Goal: Task Accomplishment & Management: Use online tool/utility

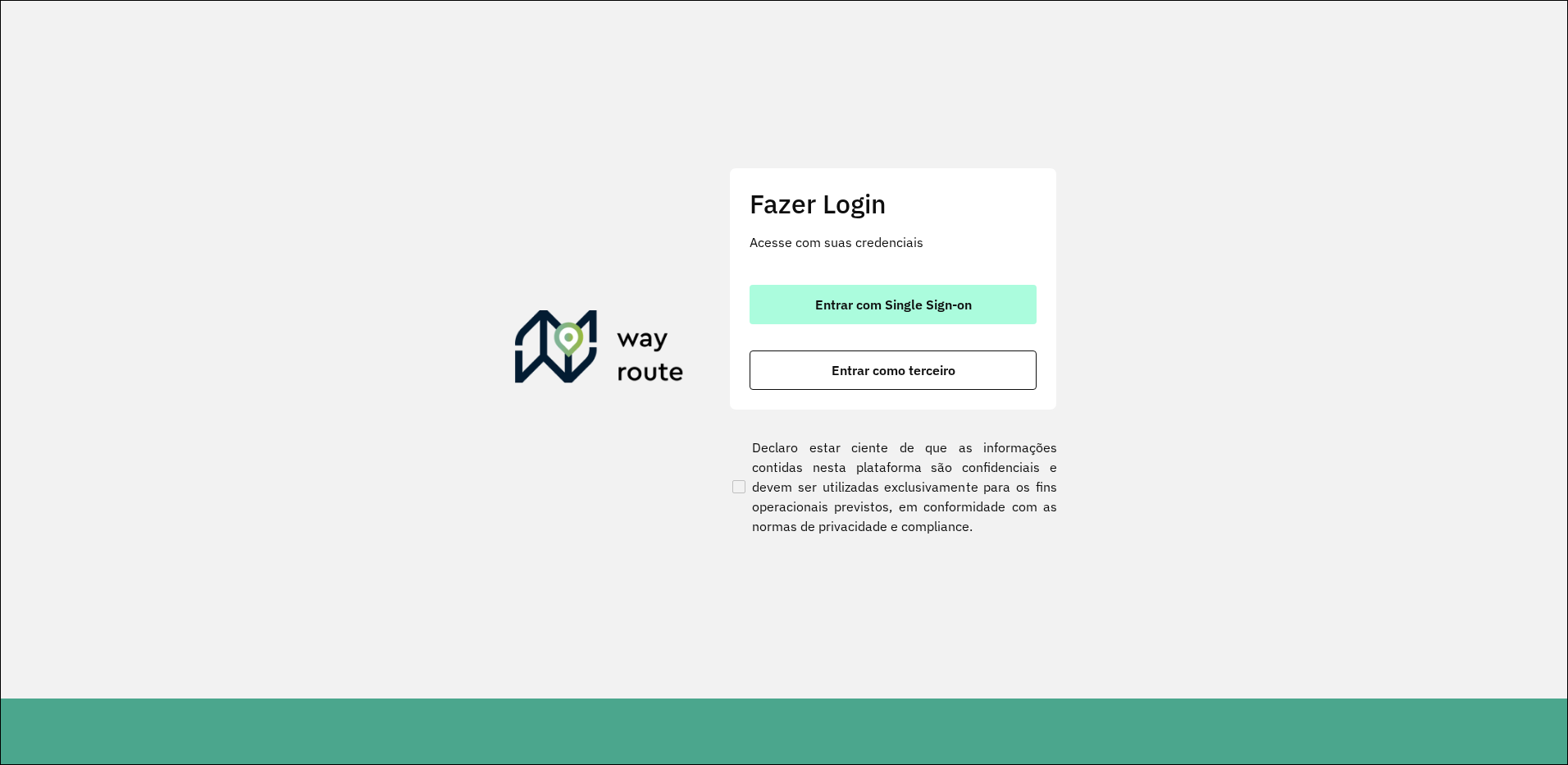
click at [774, 291] on button "Entrar com Single Sign-on" at bounding box center [893, 304] width 287 height 40
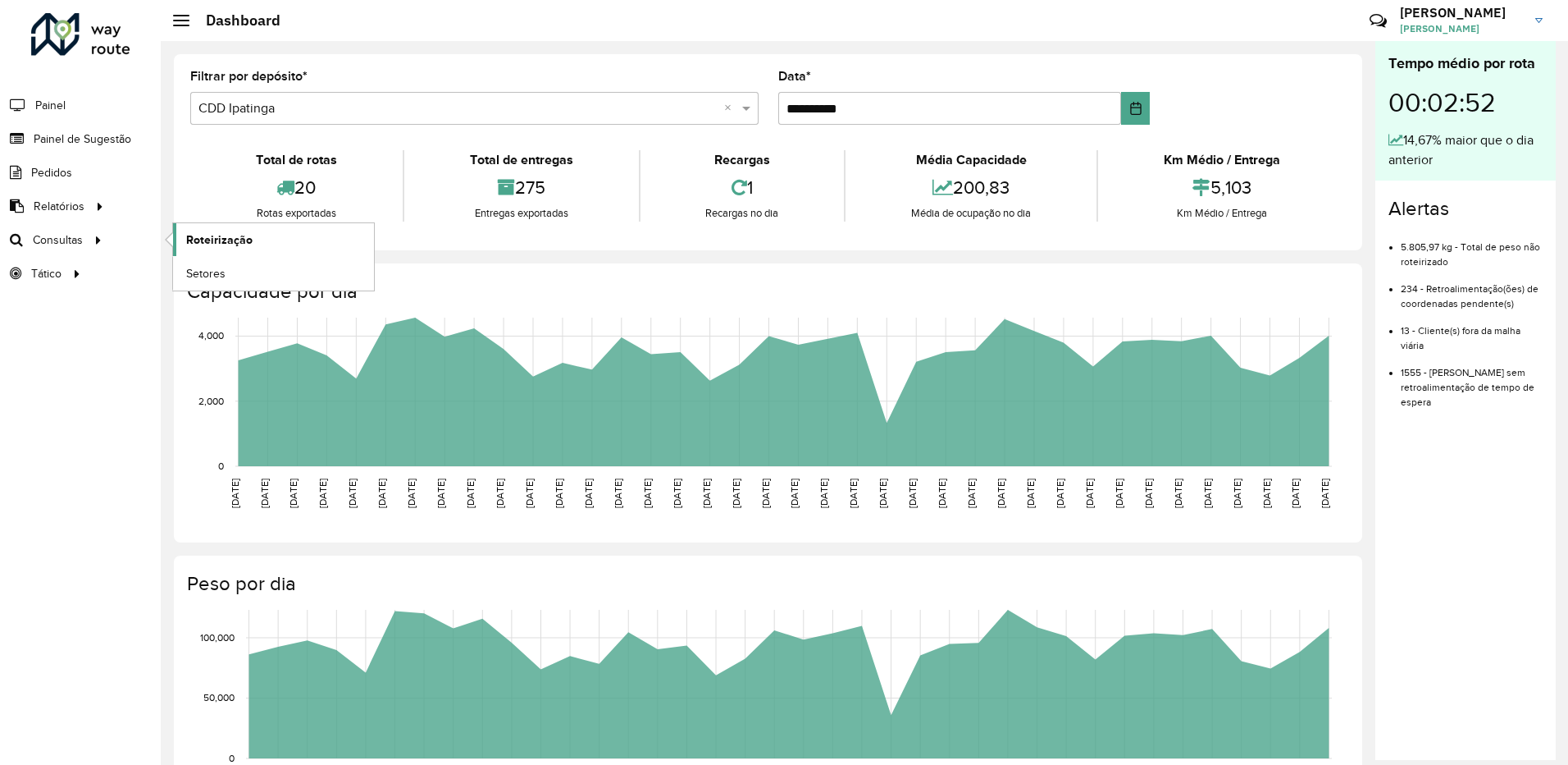
click at [197, 240] on span "Roteirização" at bounding box center [220, 240] width 66 height 17
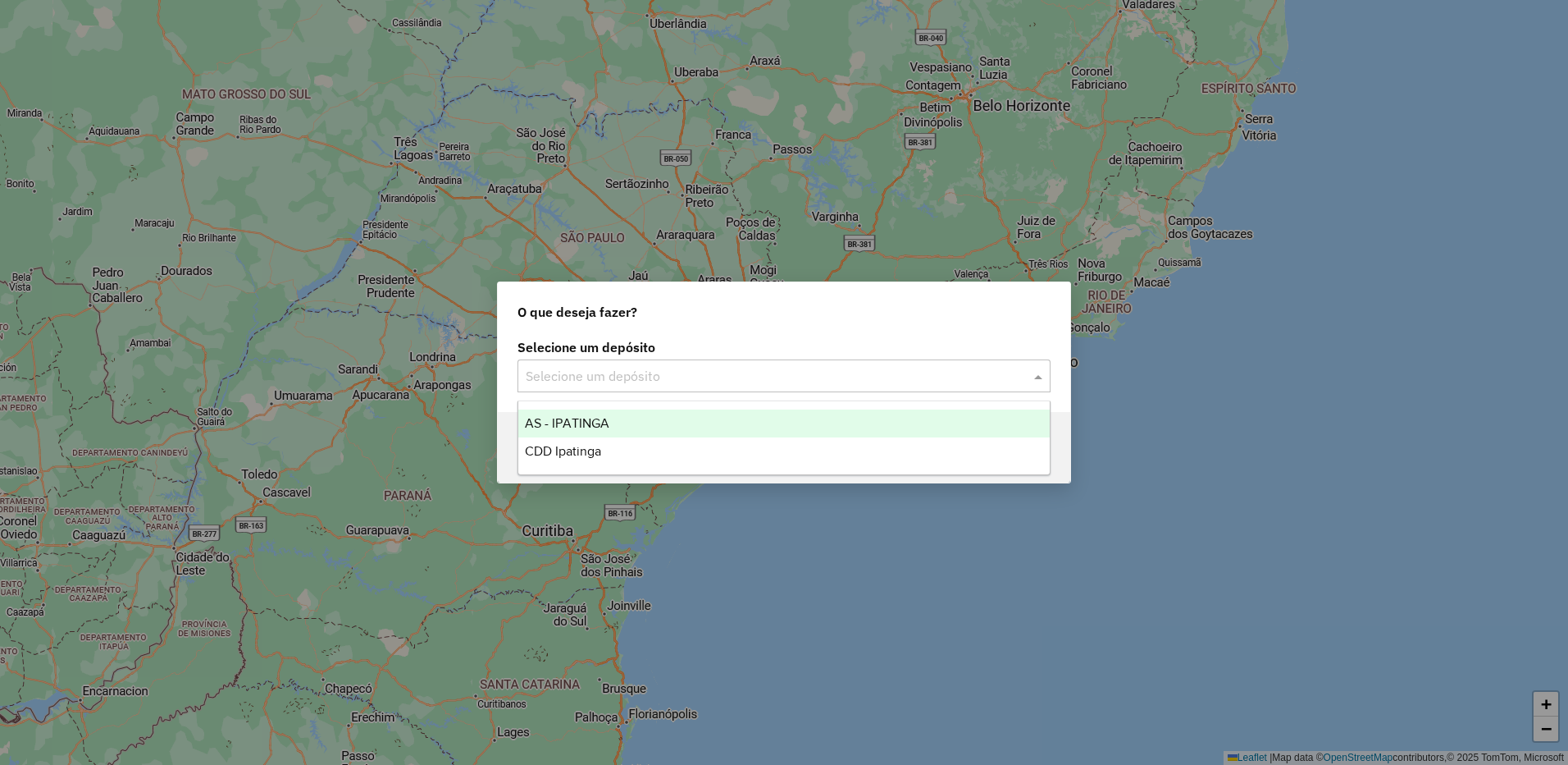
click at [733, 385] on div "Selecione um depósito" at bounding box center [784, 376] width 533 height 33
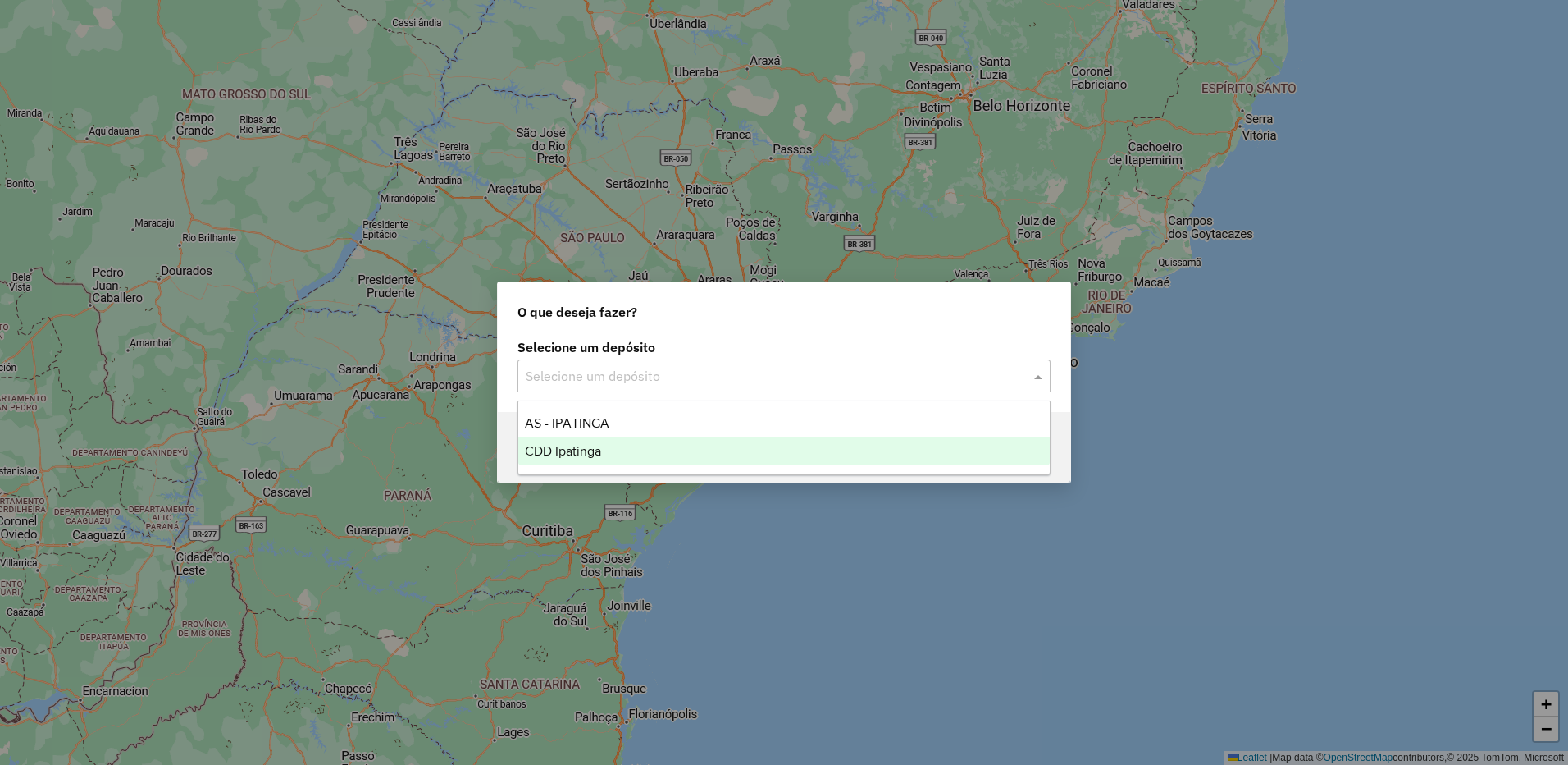
click at [687, 444] on div "CDD Ipatinga" at bounding box center [784, 451] width 531 height 28
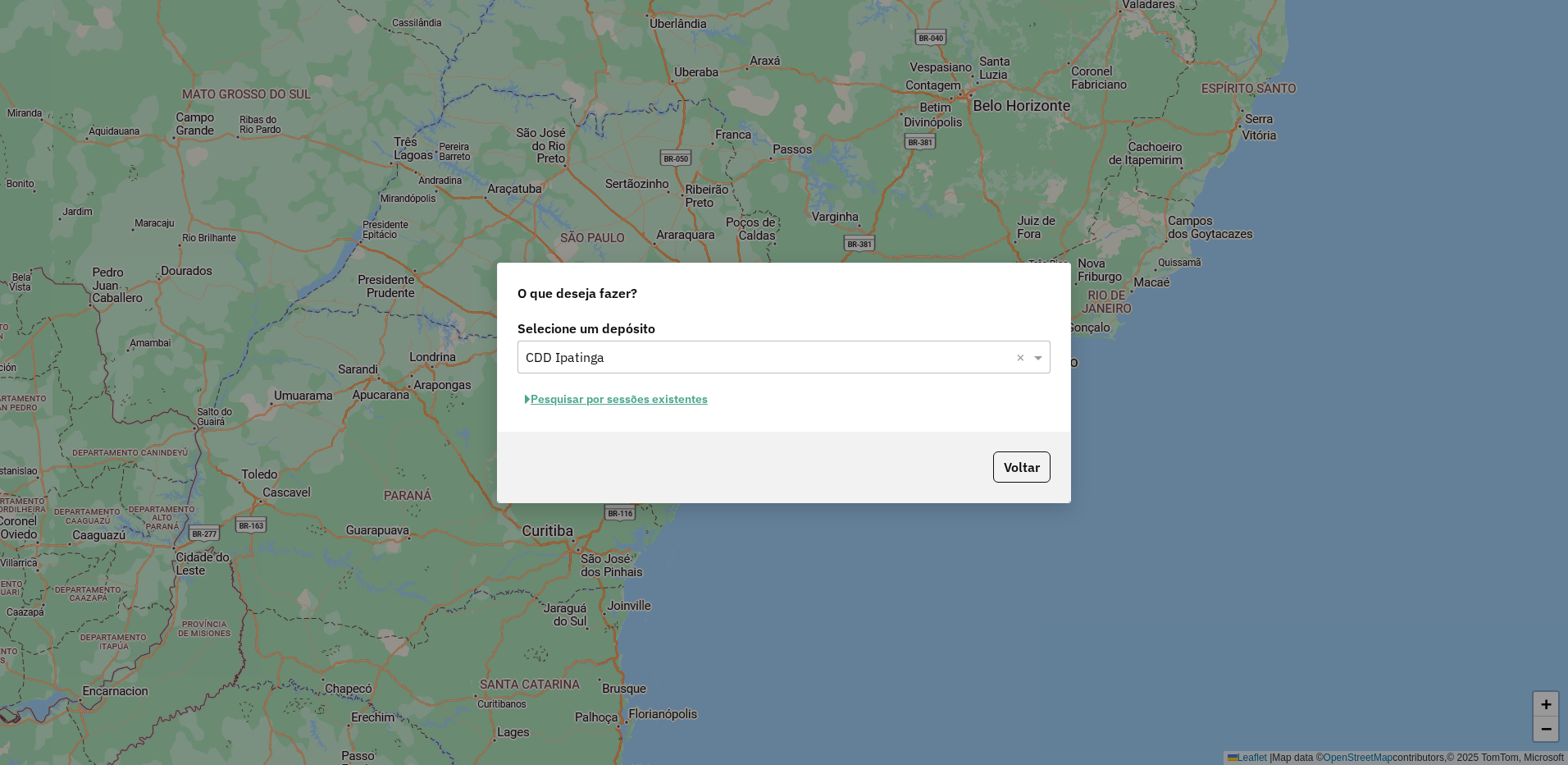
click at [682, 404] on button "Pesquisar por sessões existentes" at bounding box center [616, 399] width 198 height 26
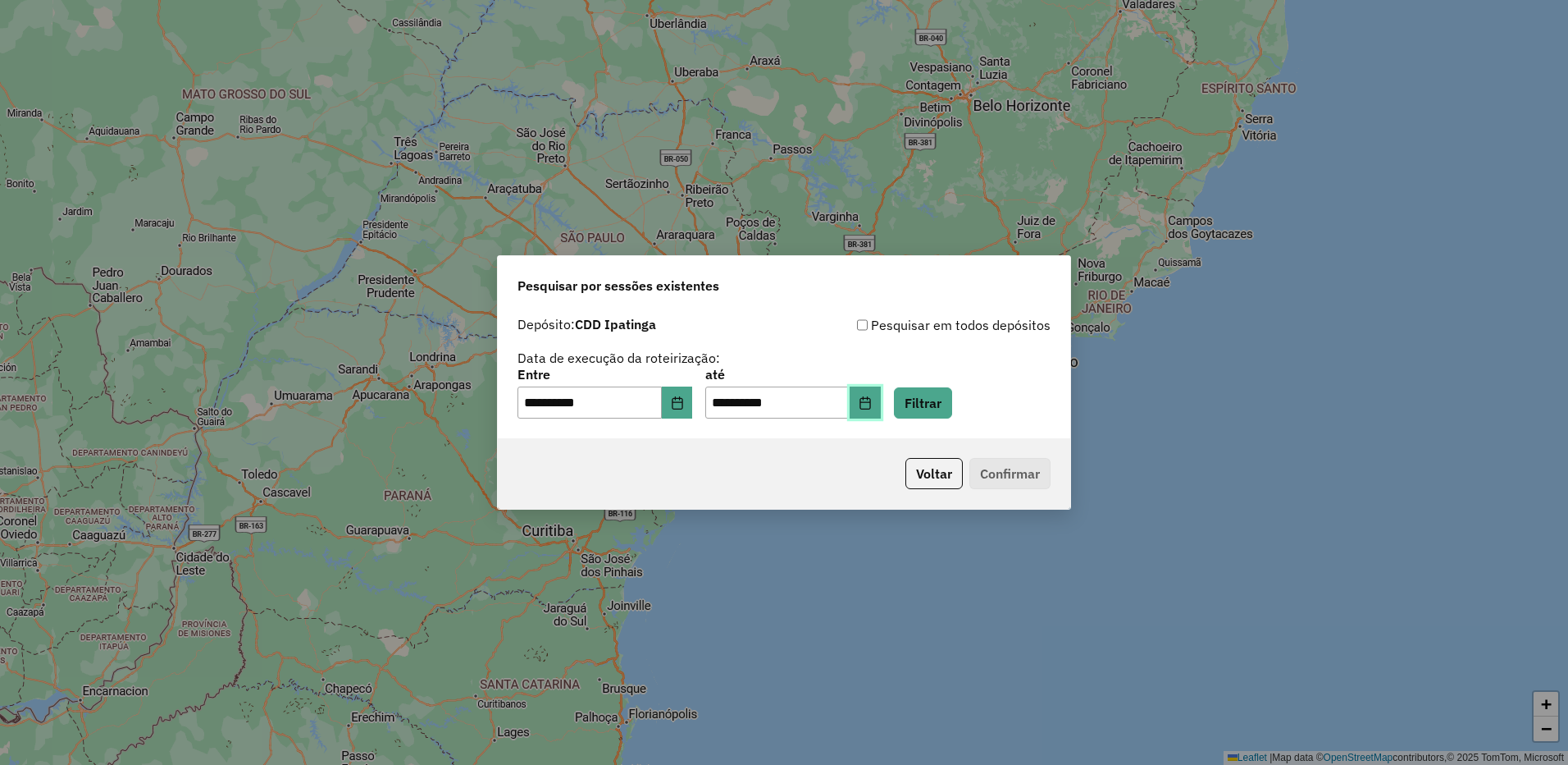
click at [881, 404] on button "Choose Date" at bounding box center [865, 403] width 31 height 33
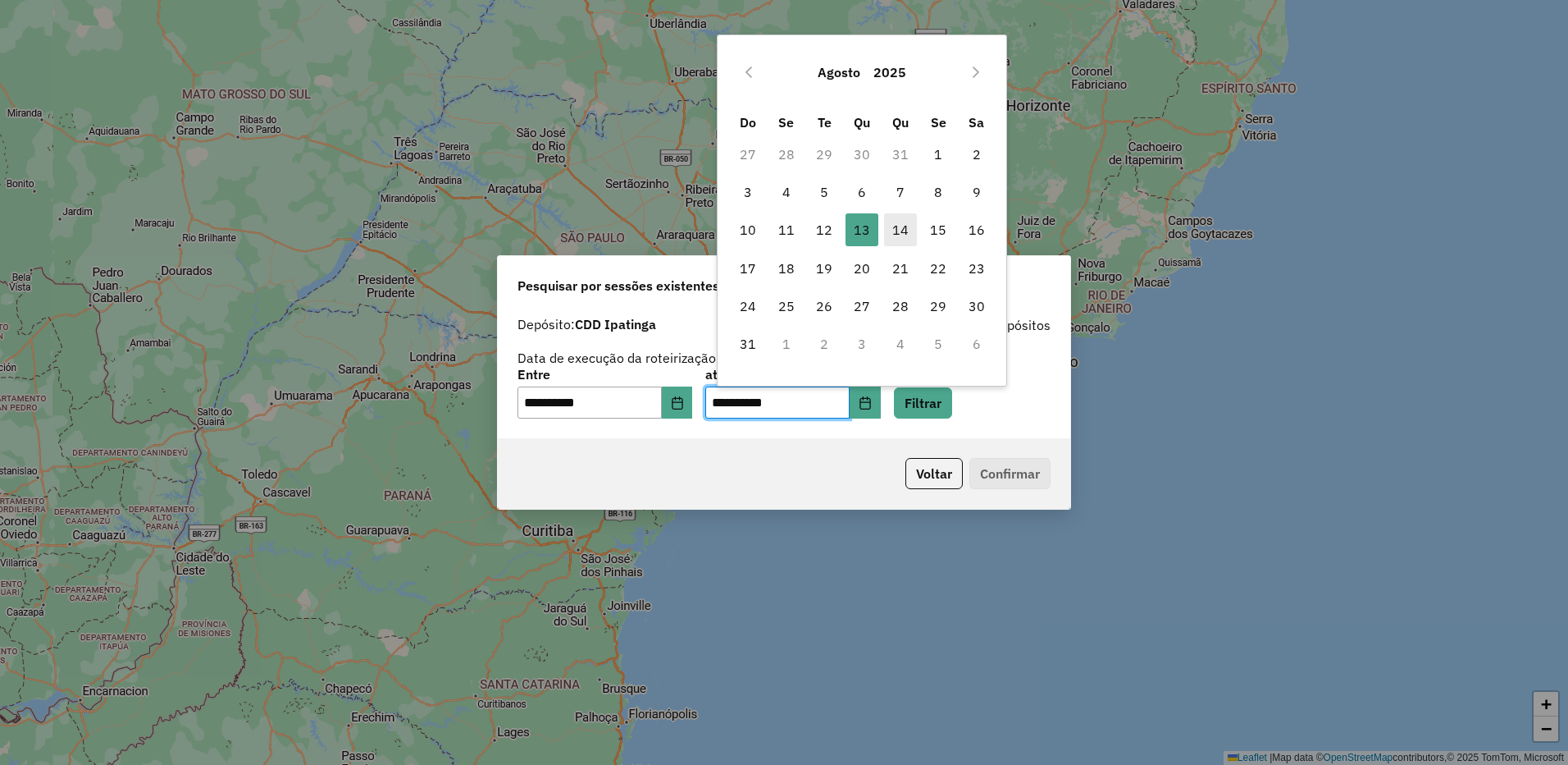
click at [893, 223] on span "14" at bounding box center [901, 230] width 33 height 33
type input "**********"
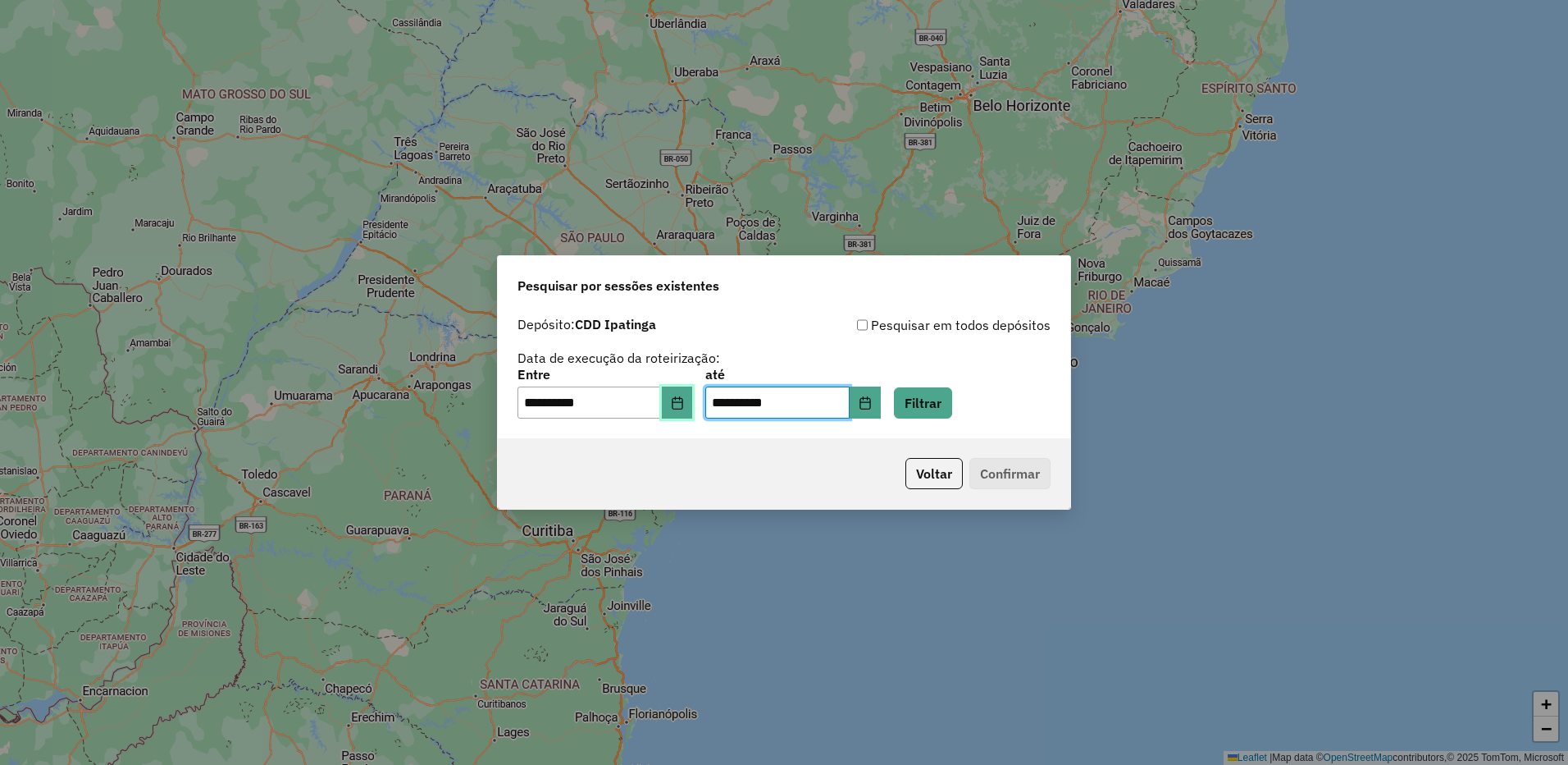
click at [684, 406] on icon "Choose Date" at bounding box center [677, 403] width 13 height 13
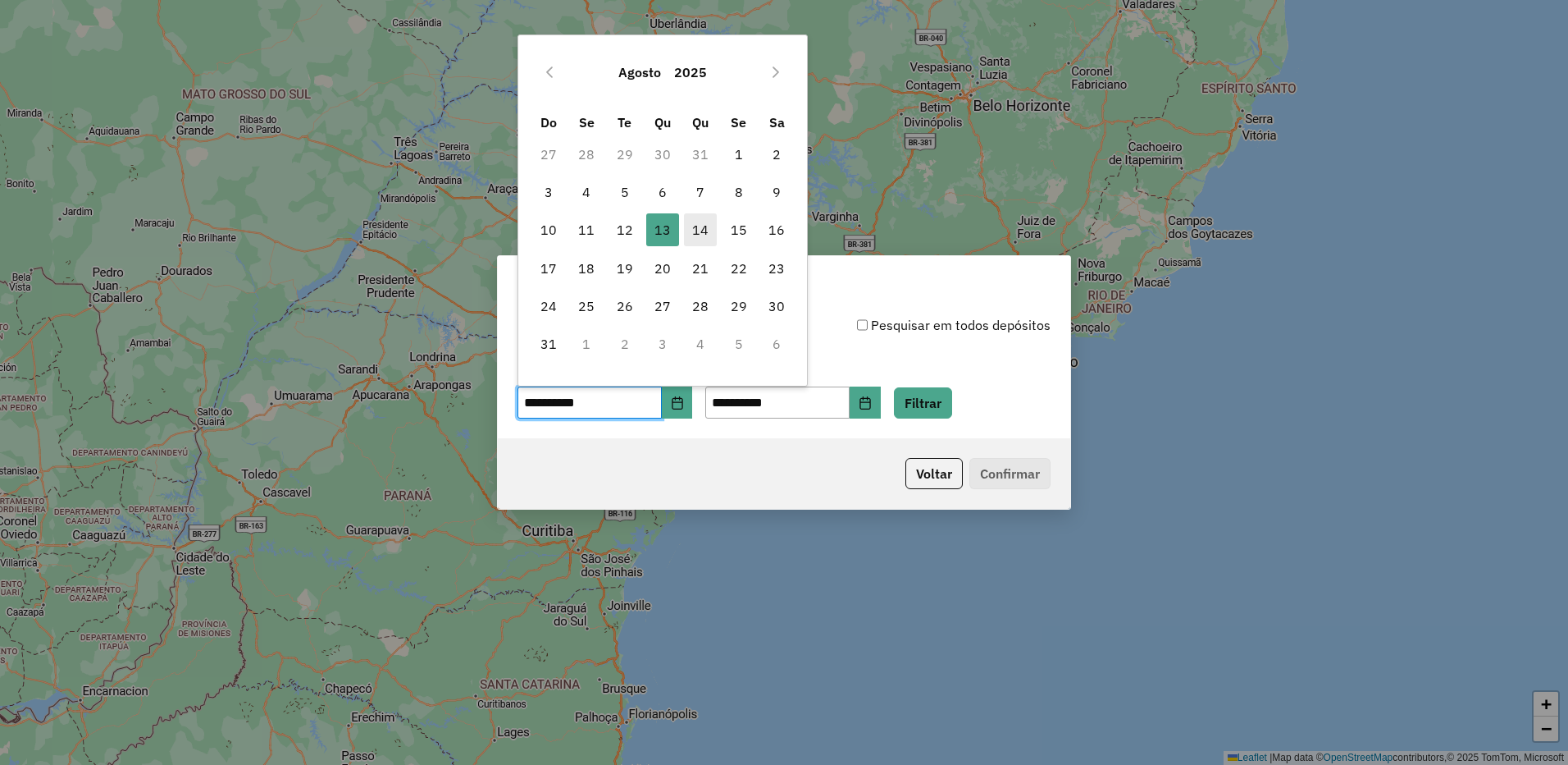
click at [706, 229] on span "14" at bounding box center [700, 230] width 33 height 33
type input "**********"
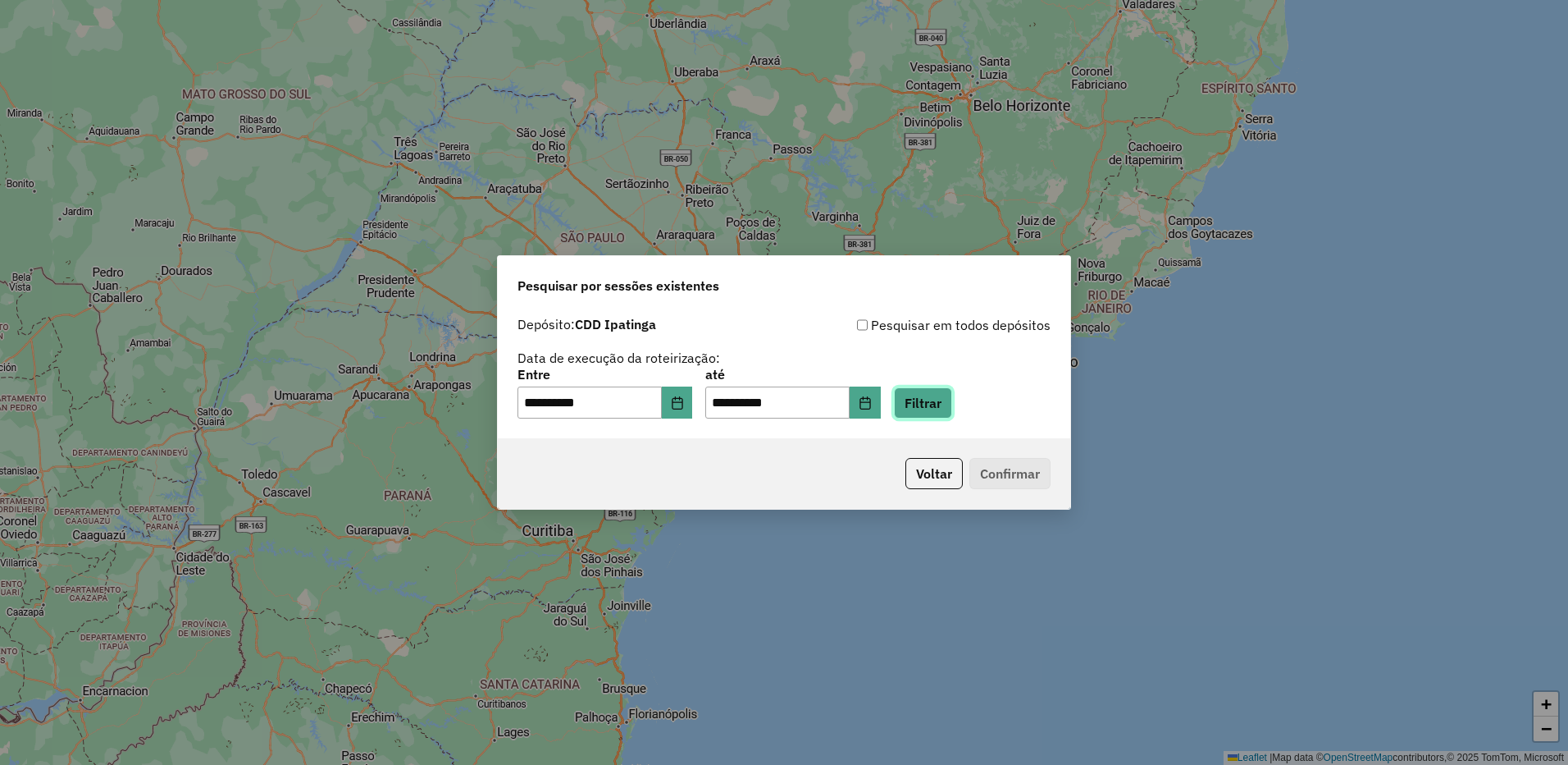
click at [940, 397] on button "Filtrar" at bounding box center [923, 403] width 58 height 31
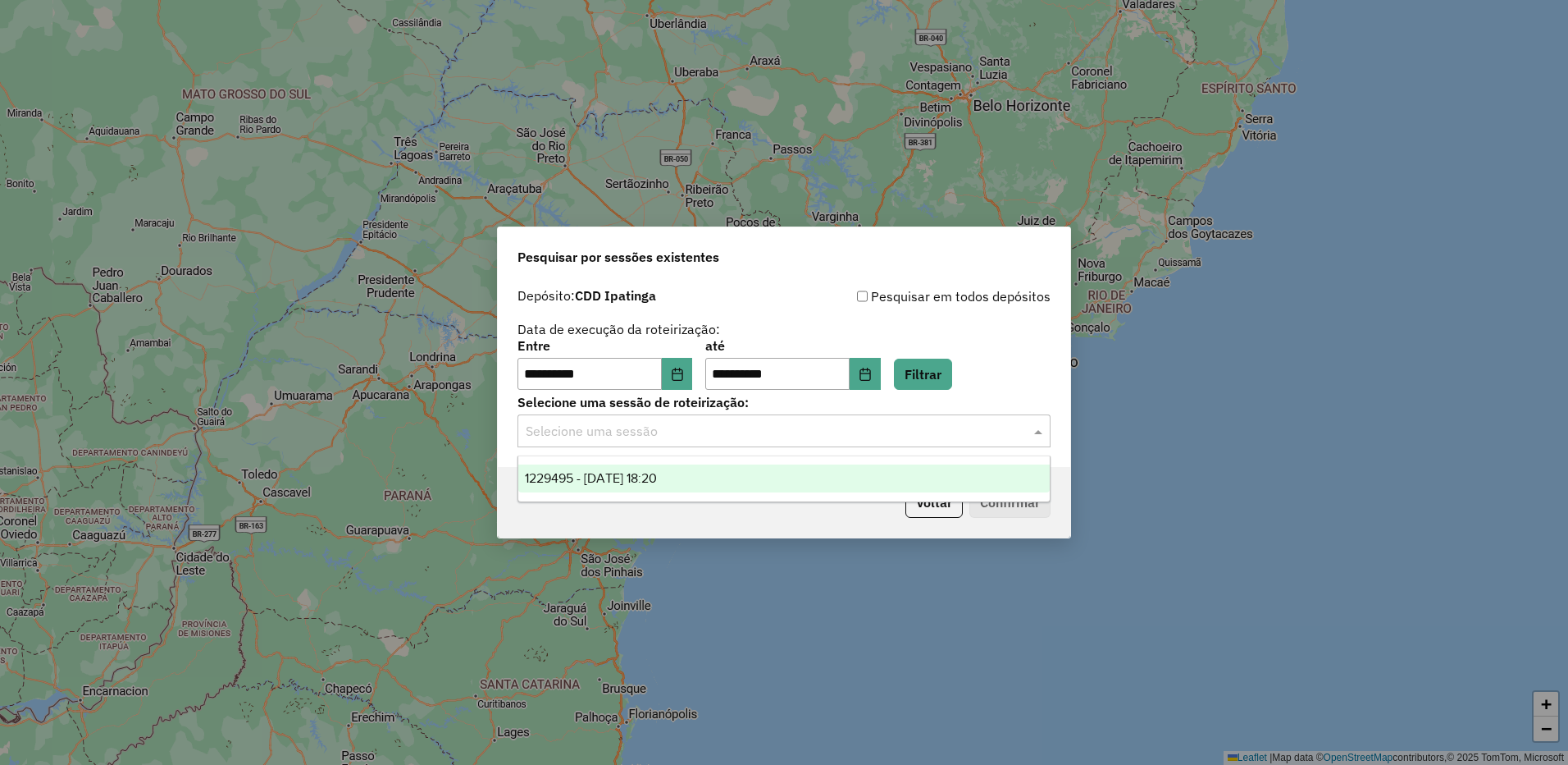
click at [884, 420] on div "Selecione uma sessão" at bounding box center [784, 431] width 533 height 33
click at [837, 480] on div "1229495 - 14/08/2025 18:20" at bounding box center [784, 478] width 531 height 28
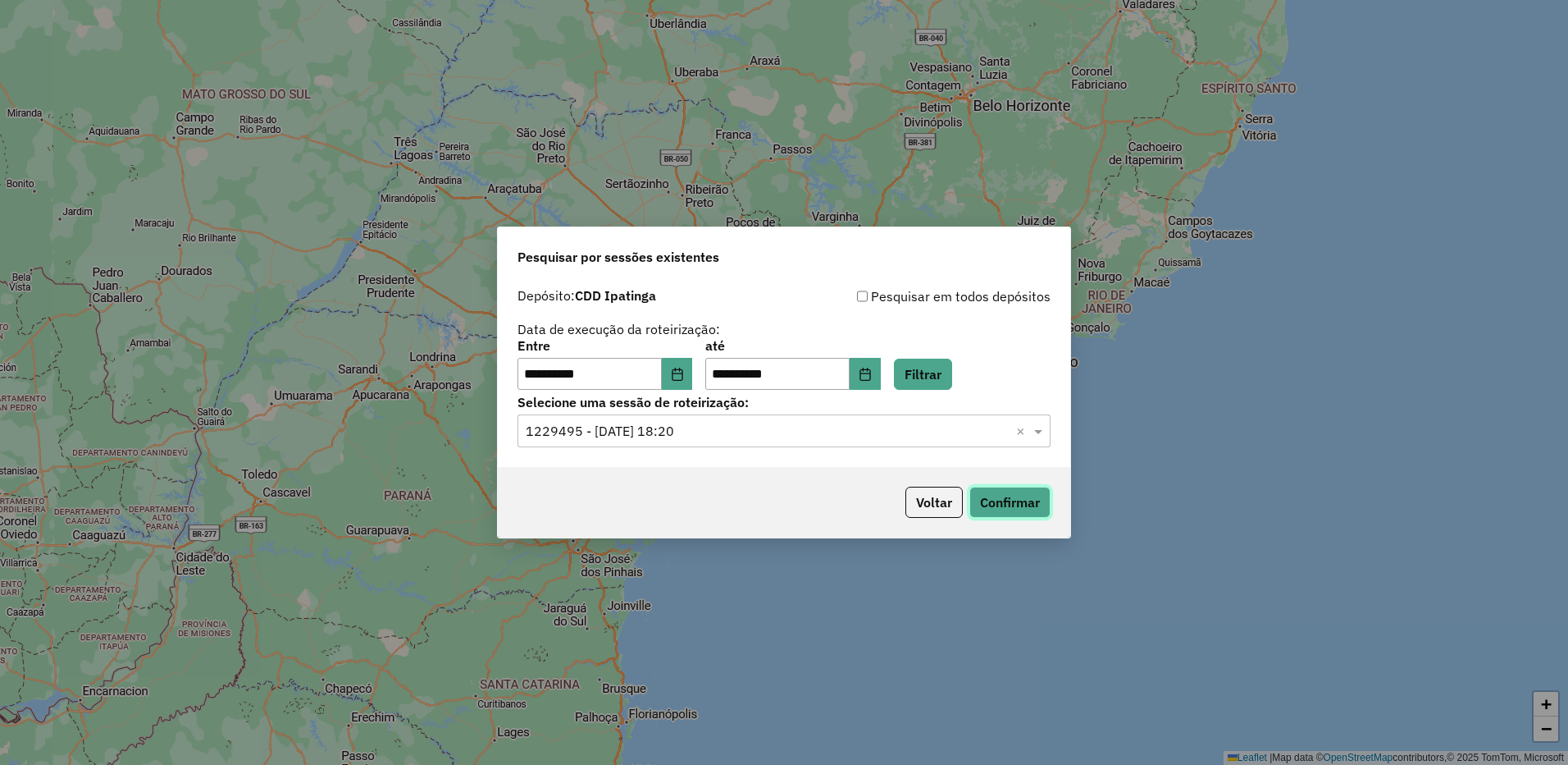
click at [987, 512] on button "Confirmar" at bounding box center [1010, 502] width 81 height 31
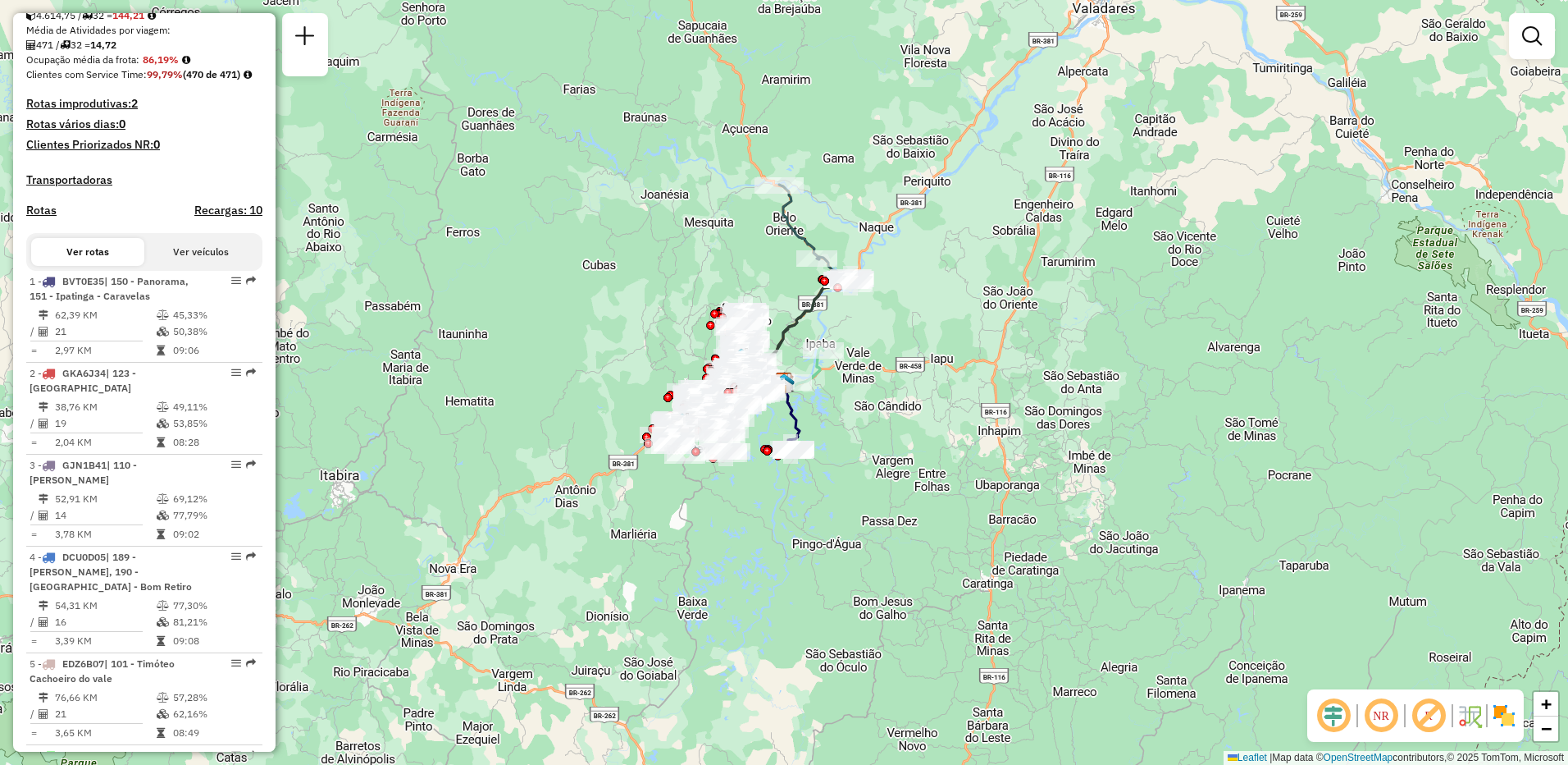
scroll to position [389, 0]
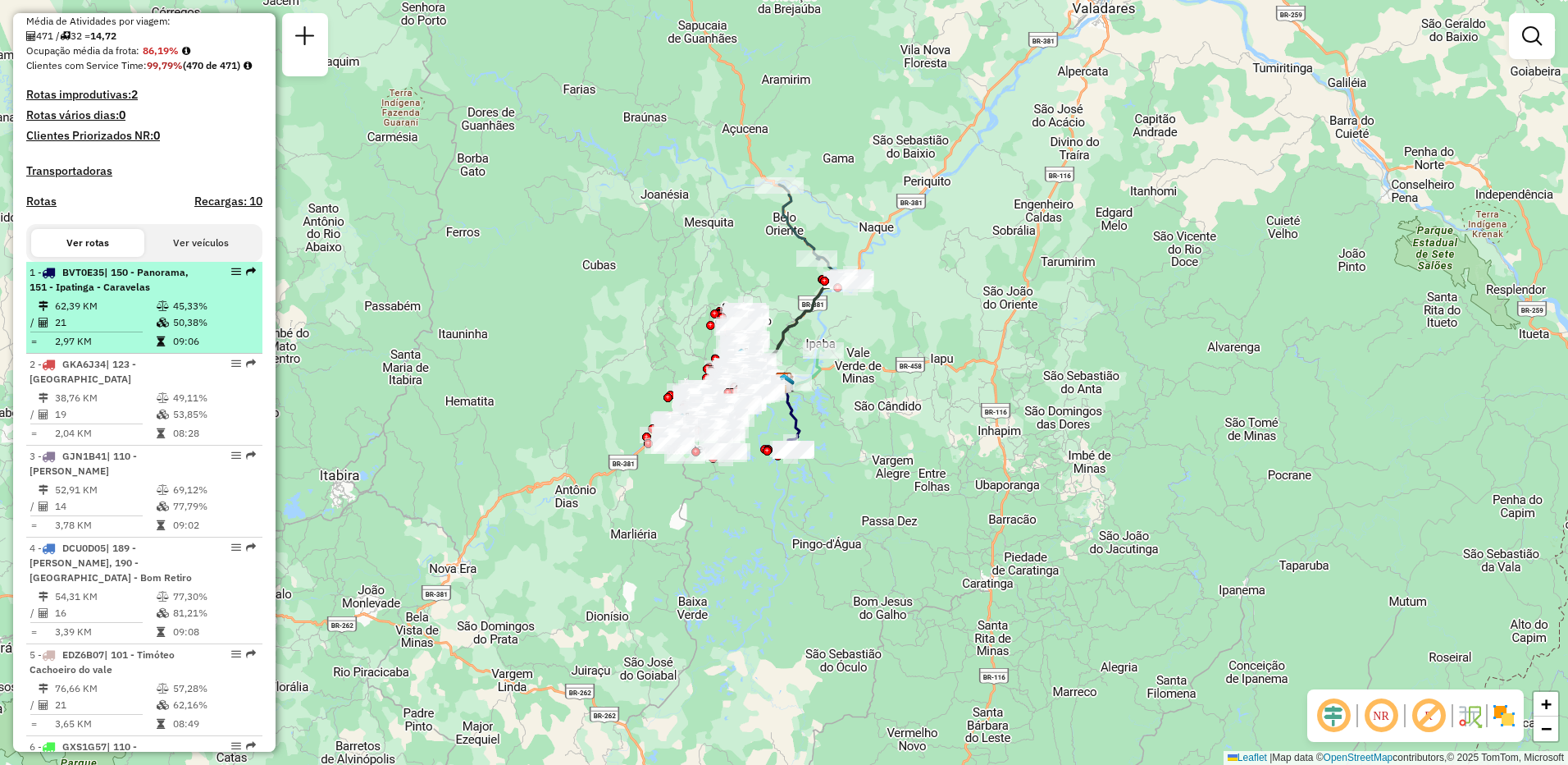
select select "**********"
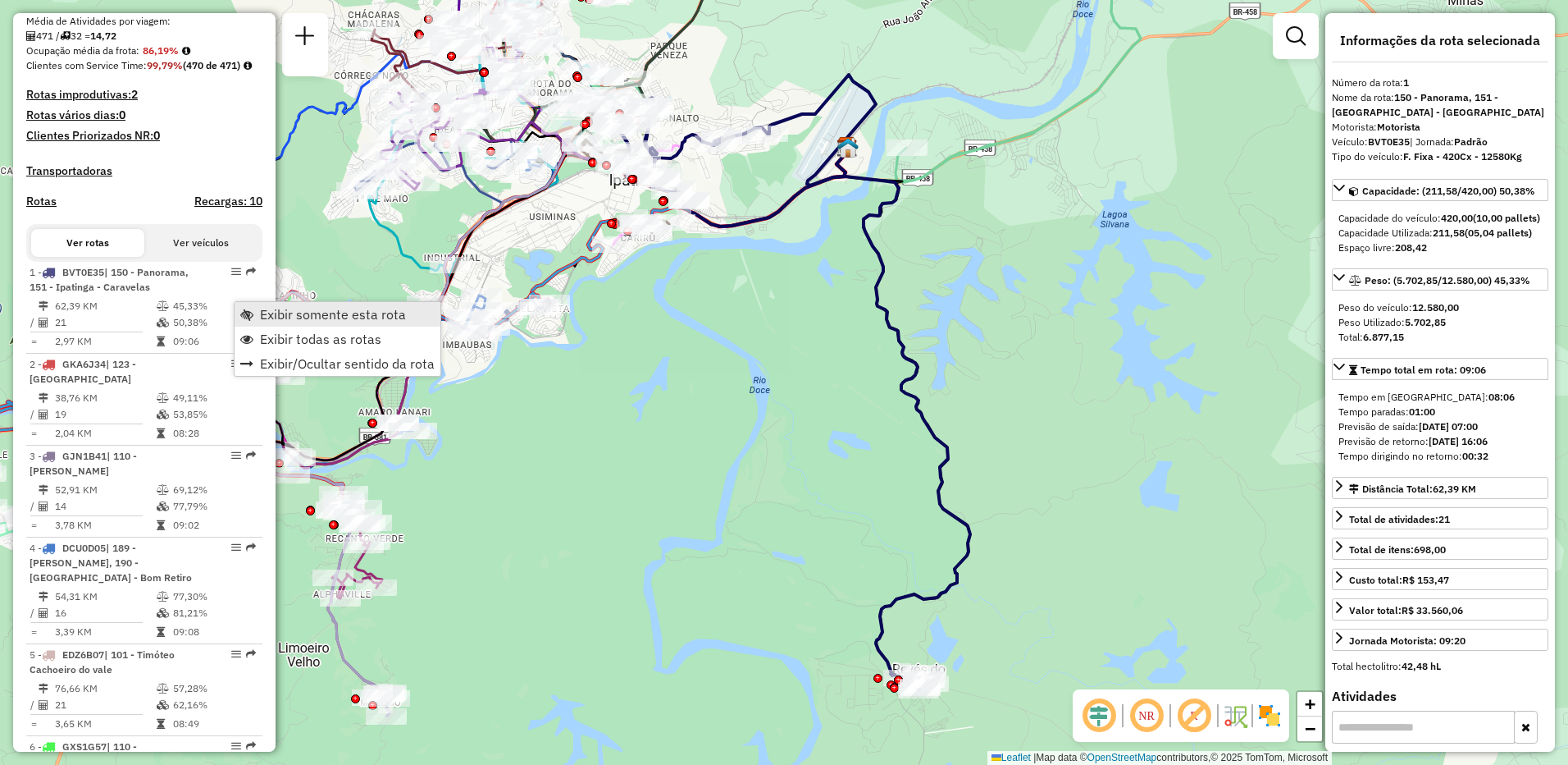
click at [289, 315] on span "Exibir somente esta rota" at bounding box center [333, 314] width 146 height 13
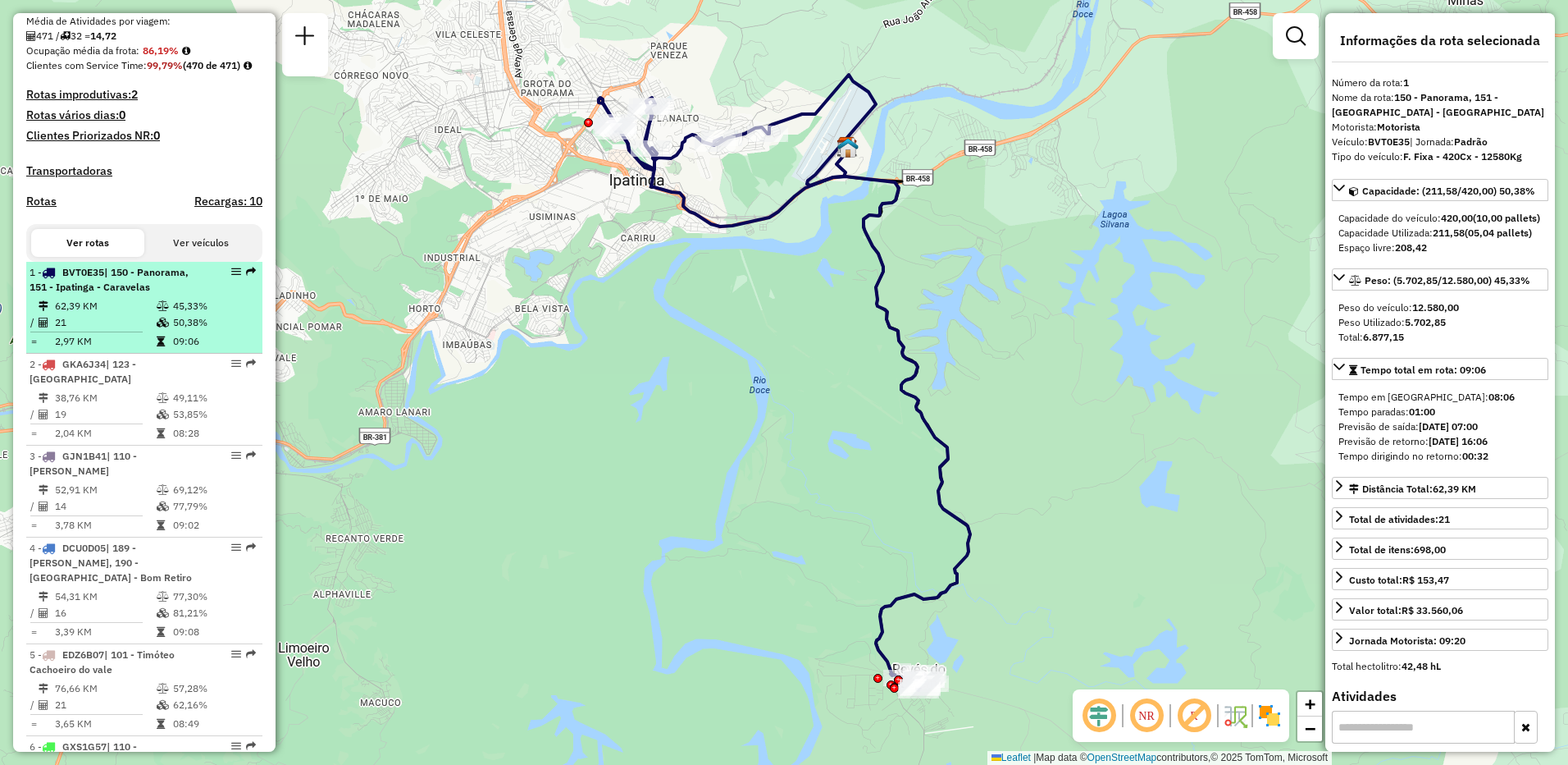
click at [193, 314] on td "45,33%" at bounding box center [213, 306] width 83 height 17
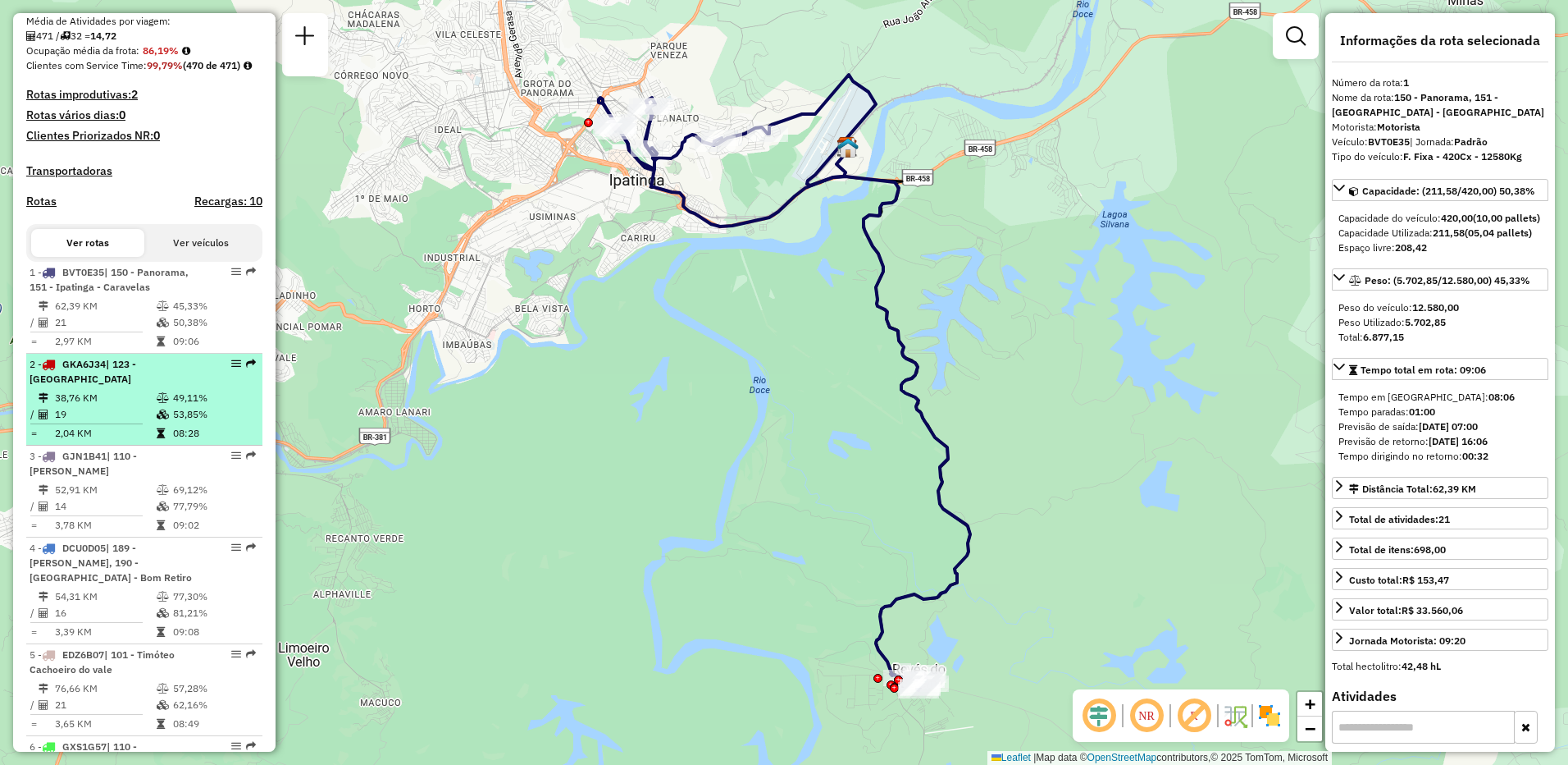
click at [162, 406] on td at bounding box center [165, 398] width 17 height 17
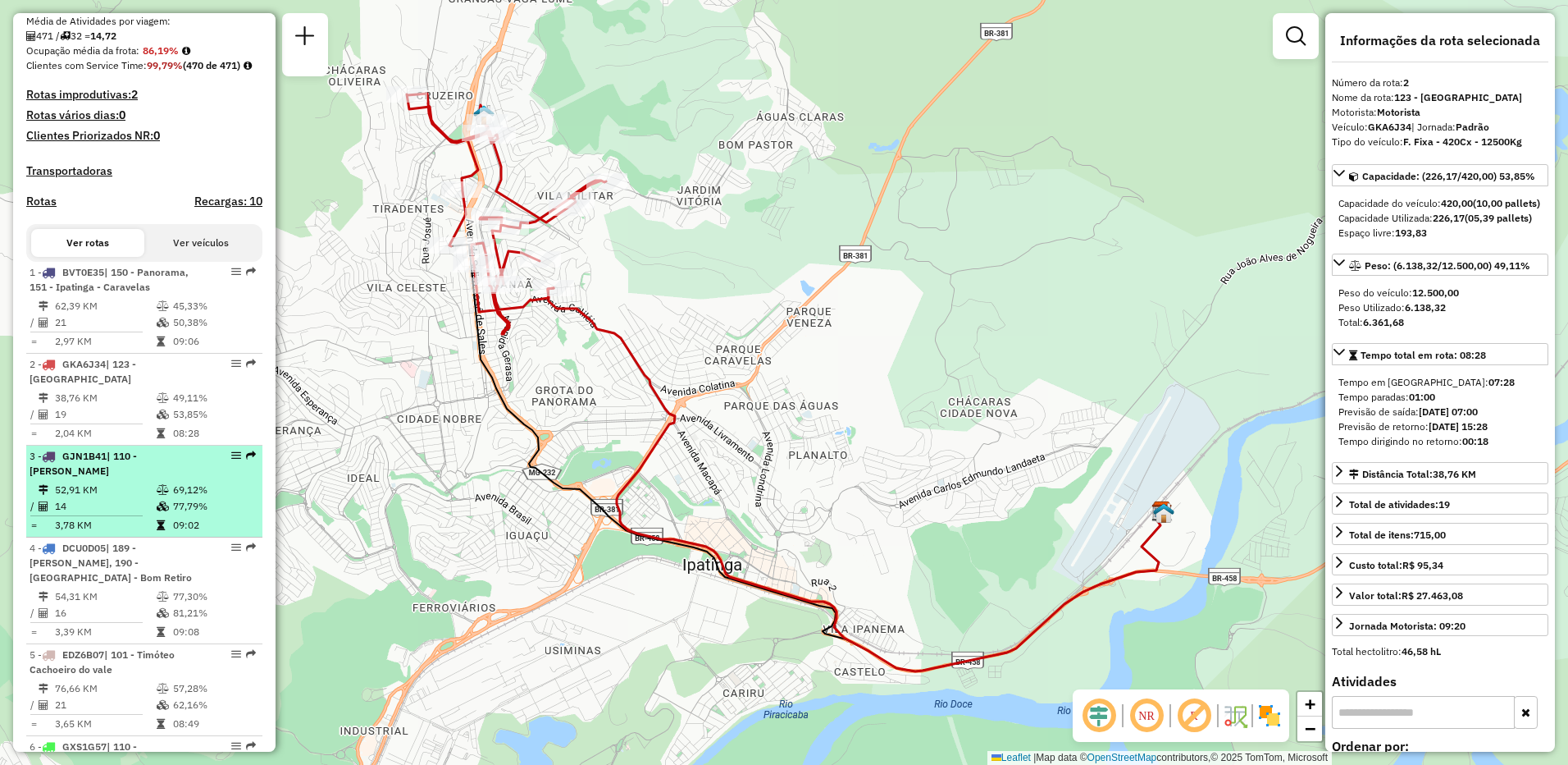
click at [137, 476] on span "| 110 - Fabriciano - Caladinho" at bounding box center [83, 462] width 108 height 27
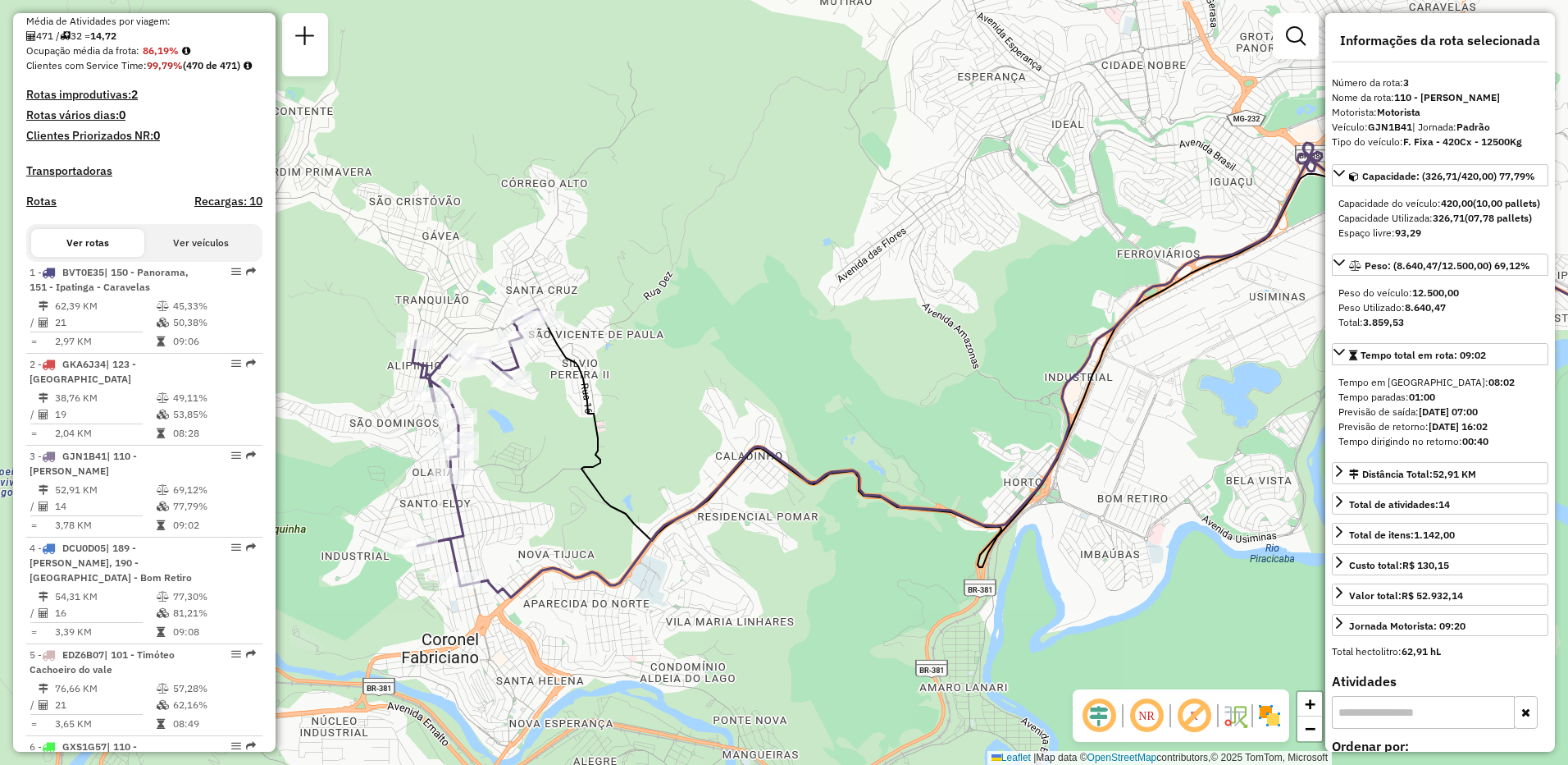
drag, startPoint x: 388, startPoint y: 488, endPoint x: 743, endPoint y: 476, distance: 355.2
click at [743, 476] on icon at bounding box center [1205, 361] width 1322 height 412
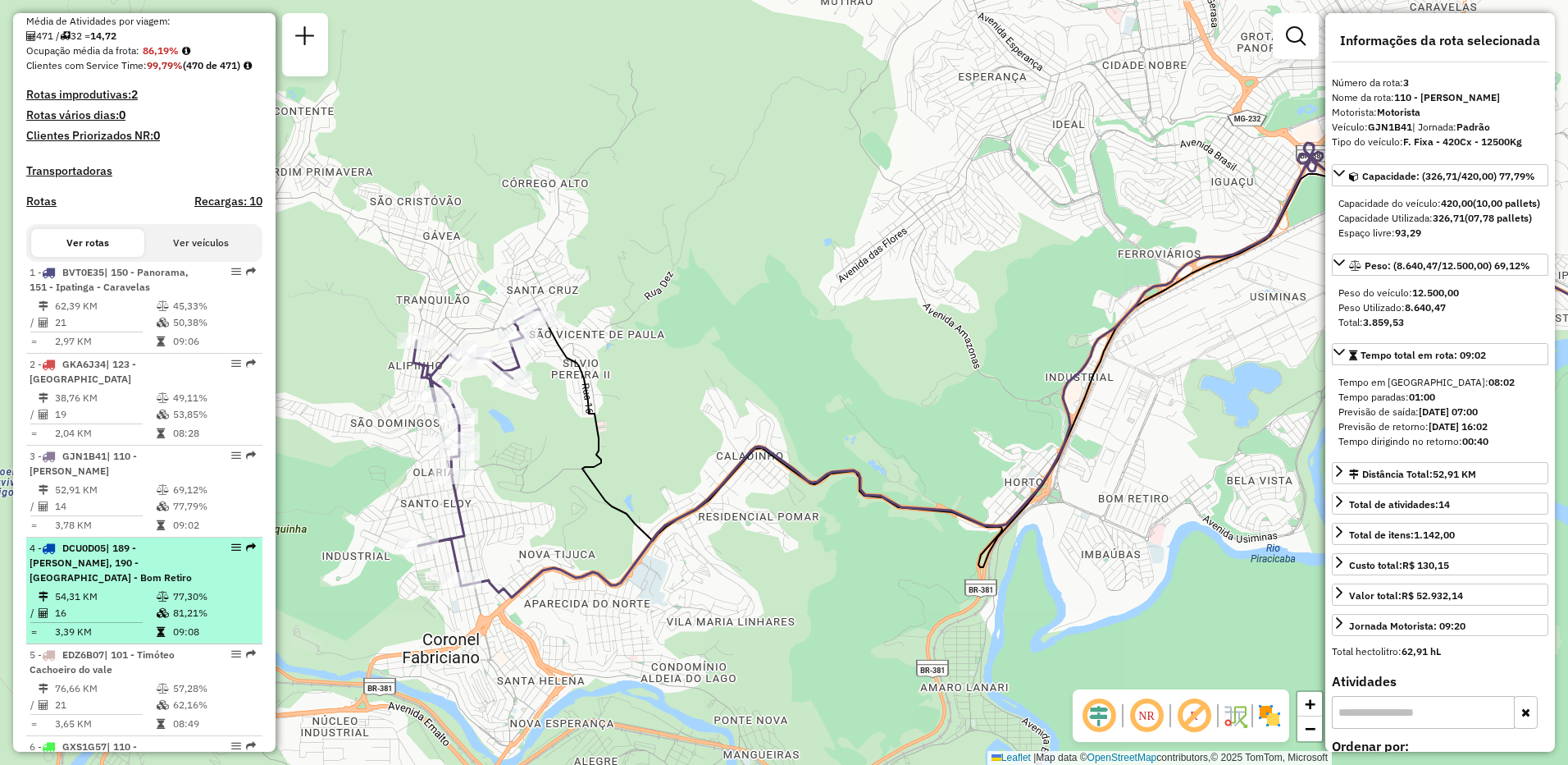
click at [137, 583] on span "| 189 - Amaro Lanari, 190 - Ipatinga - Bom Retiro" at bounding box center [110, 563] width 163 height 42
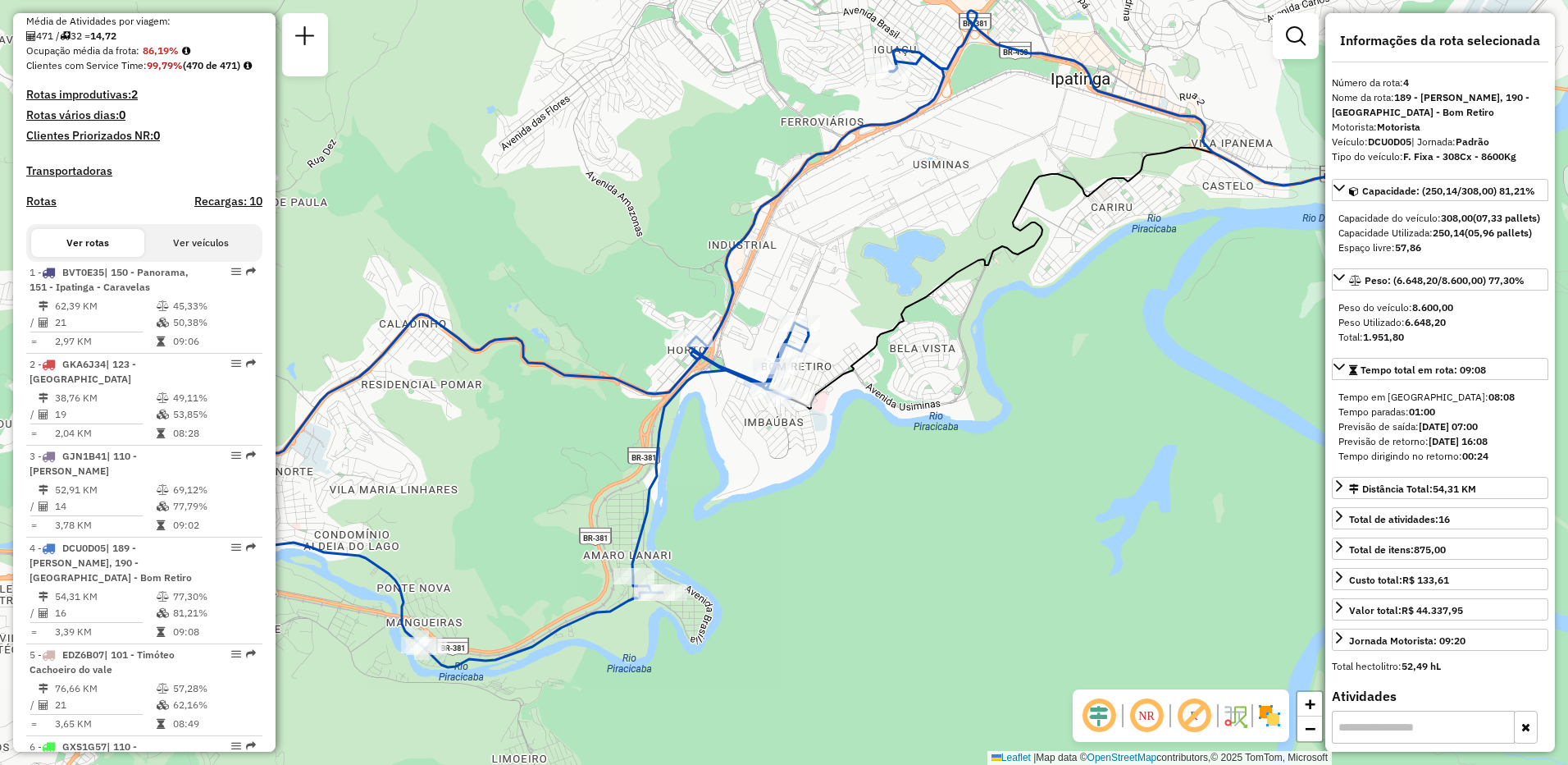
drag, startPoint x: 506, startPoint y: 484, endPoint x: 533, endPoint y: 440, distance: 51.6
click at [533, 440] on div "Janela de atendimento Grade de atendimento Capacidade Transportadoras Veículos …" at bounding box center [784, 382] width 1568 height 765
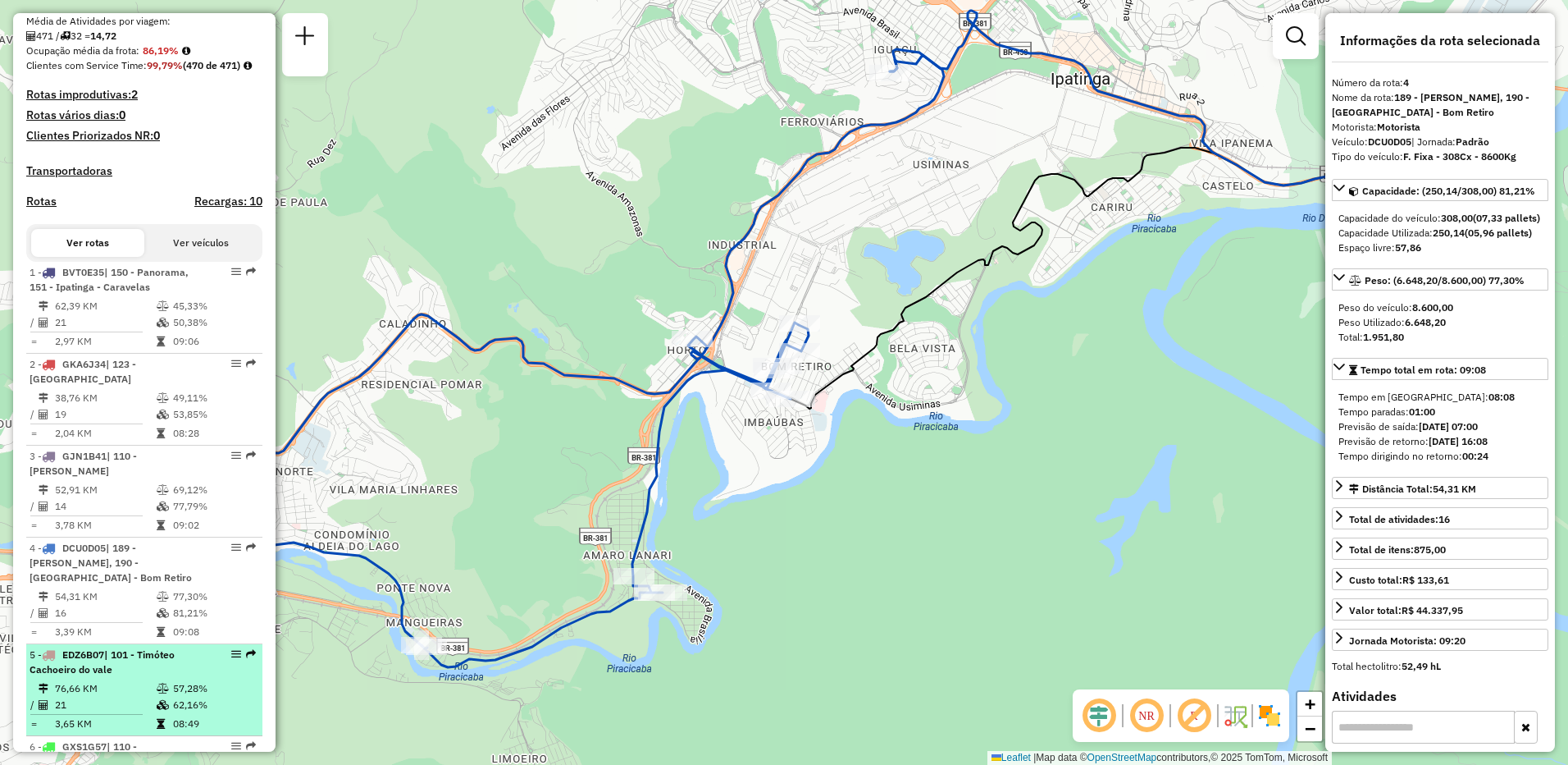
click at [156, 693] on icon at bounding box center [162, 688] width 12 height 10
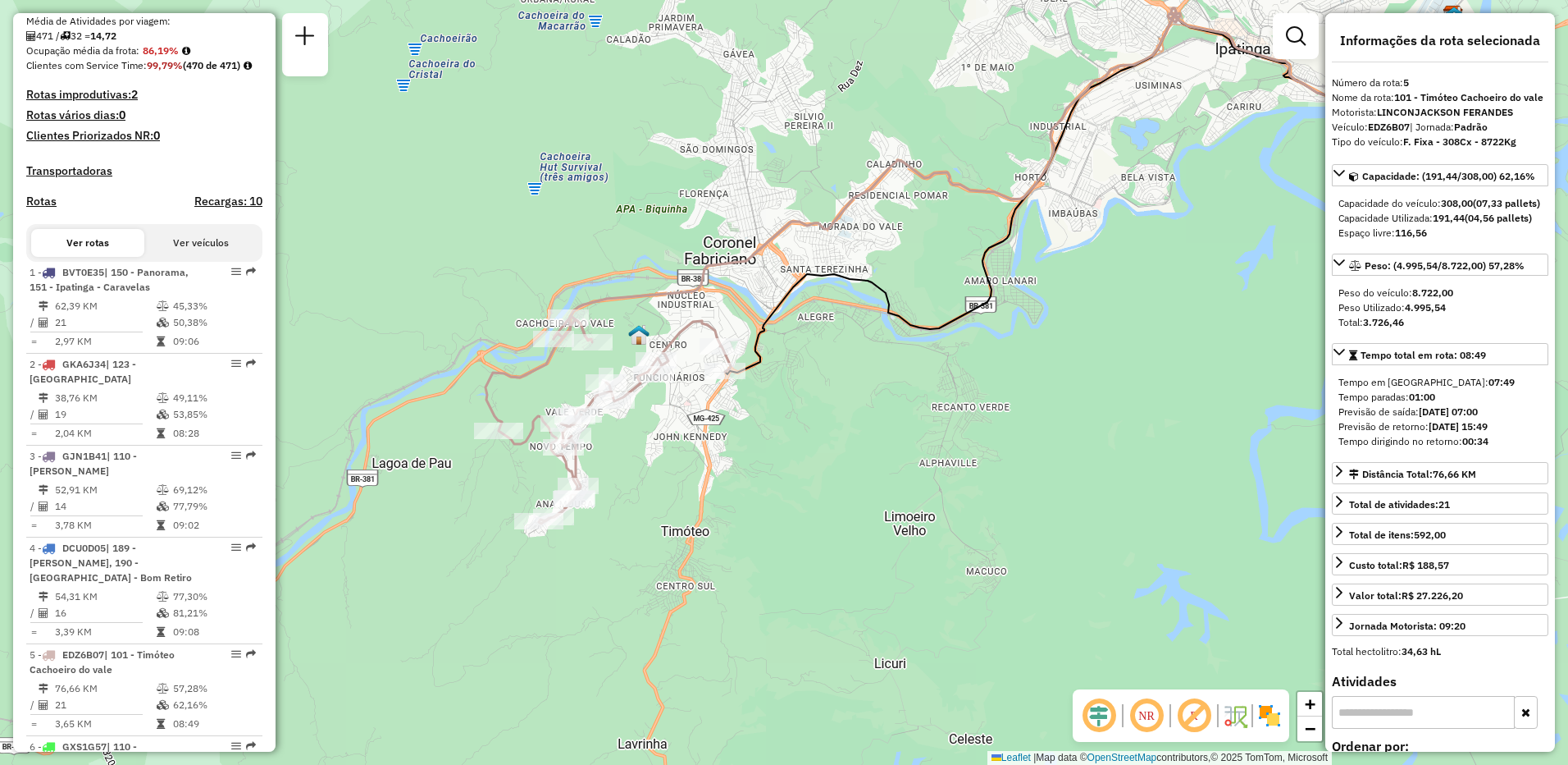
drag, startPoint x: 430, startPoint y: 655, endPoint x: 614, endPoint y: 538, distance: 218.0
click at [614, 538] on div "Janela de atendimento Grade de atendimento Capacidade Transportadoras Veículos …" at bounding box center [784, 382] width 1568 height 765
drag, startPoint x: 269, startPoint y: 164, endPoint x: 266, endPoint y: 189, distance: 25.2
click at [266, 189] on div "Informações da Sessão 1229495 - 14/08/2025 Criação: 13/08/2025 18:20 Depósito: …" at bounding box center [144, 382] width 263 height 738
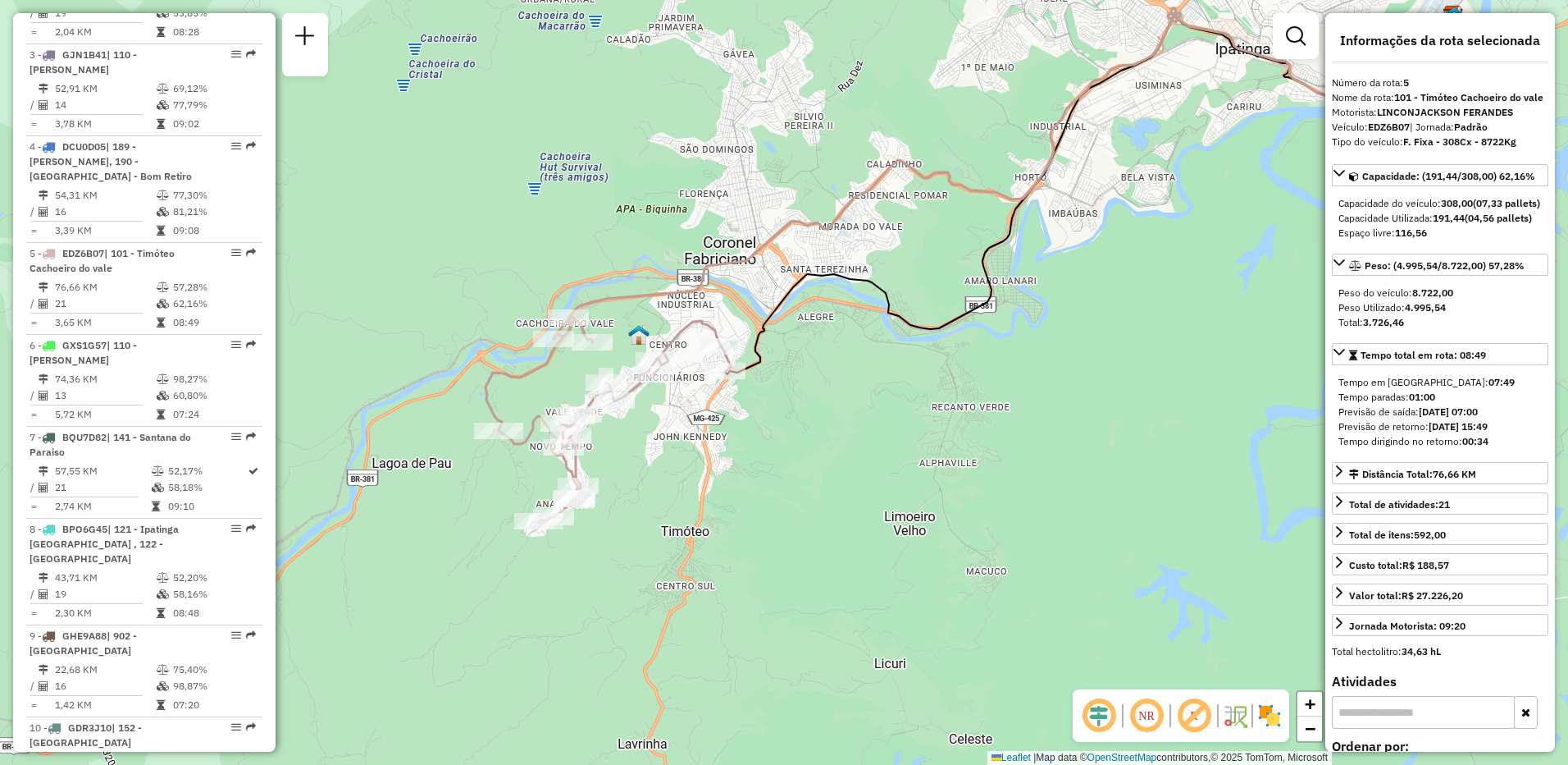
scroll to position [812, 0]
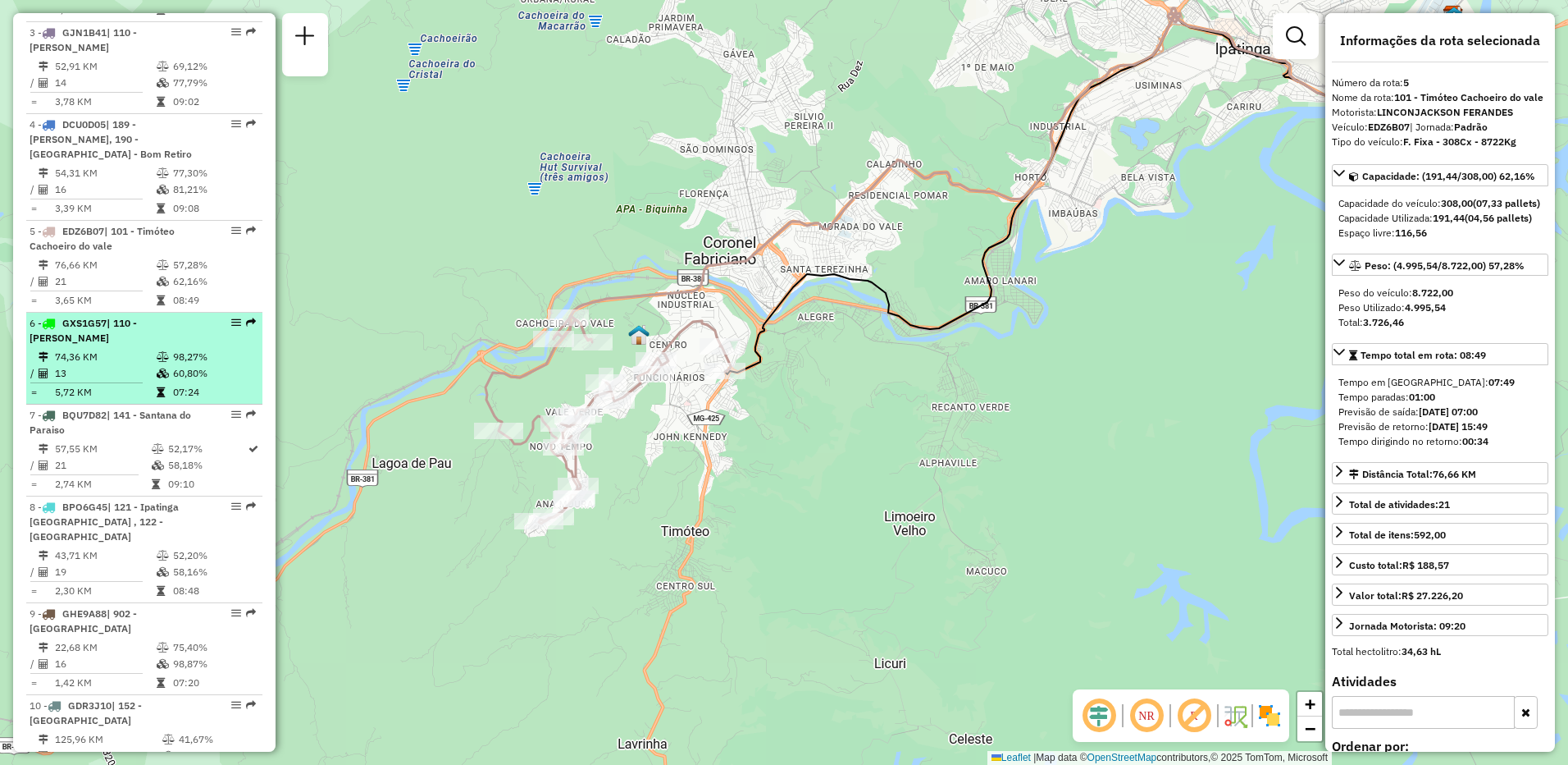
click at [128, 346] on div "6 - GXS1G57 | 110 - Fabriciano - Caladinho" at bounding box center [116, 331] width 174 height 29
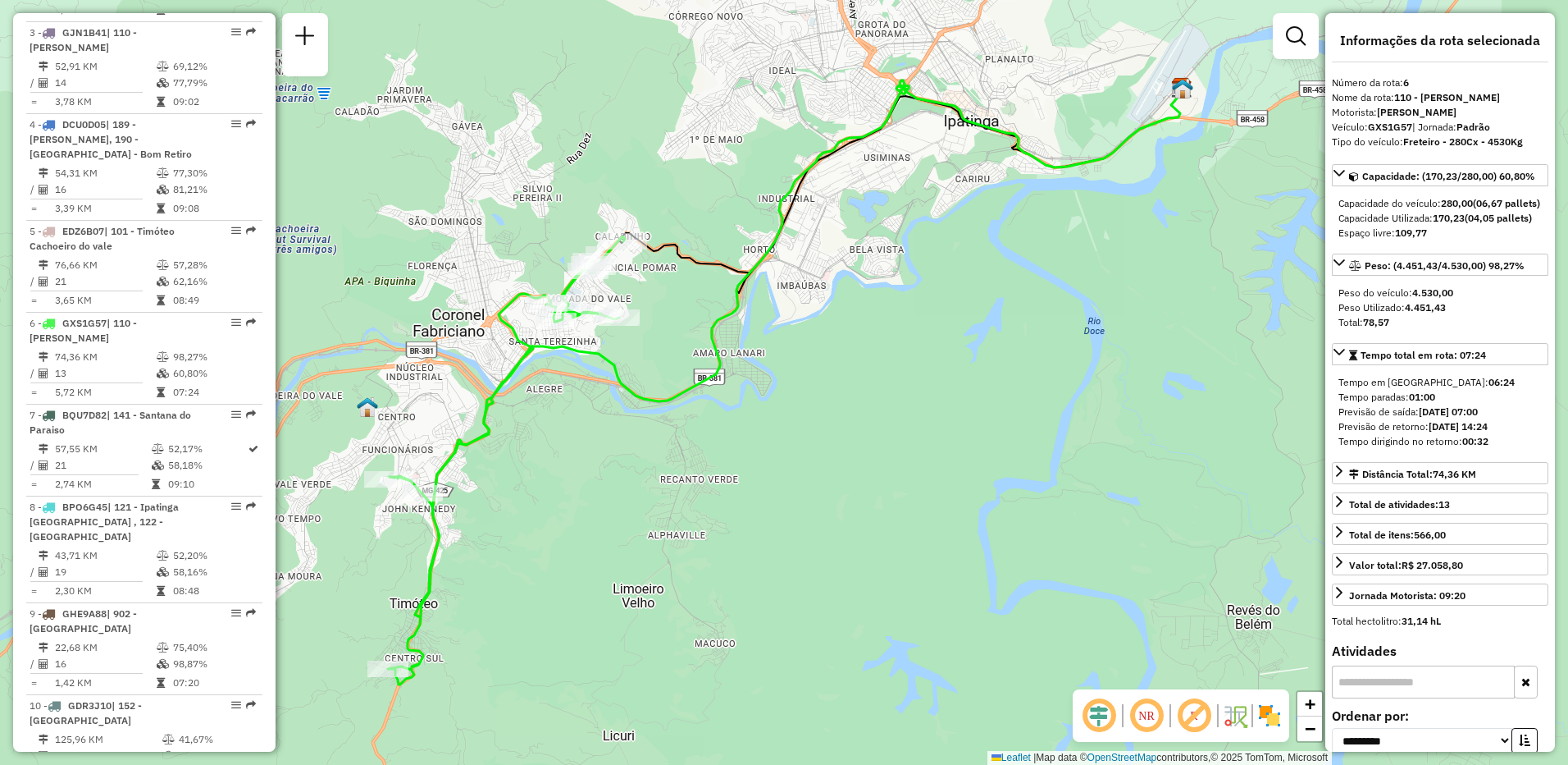
click at [1193, 712] on em at bounding box center [1194, 715] width 40 height 40
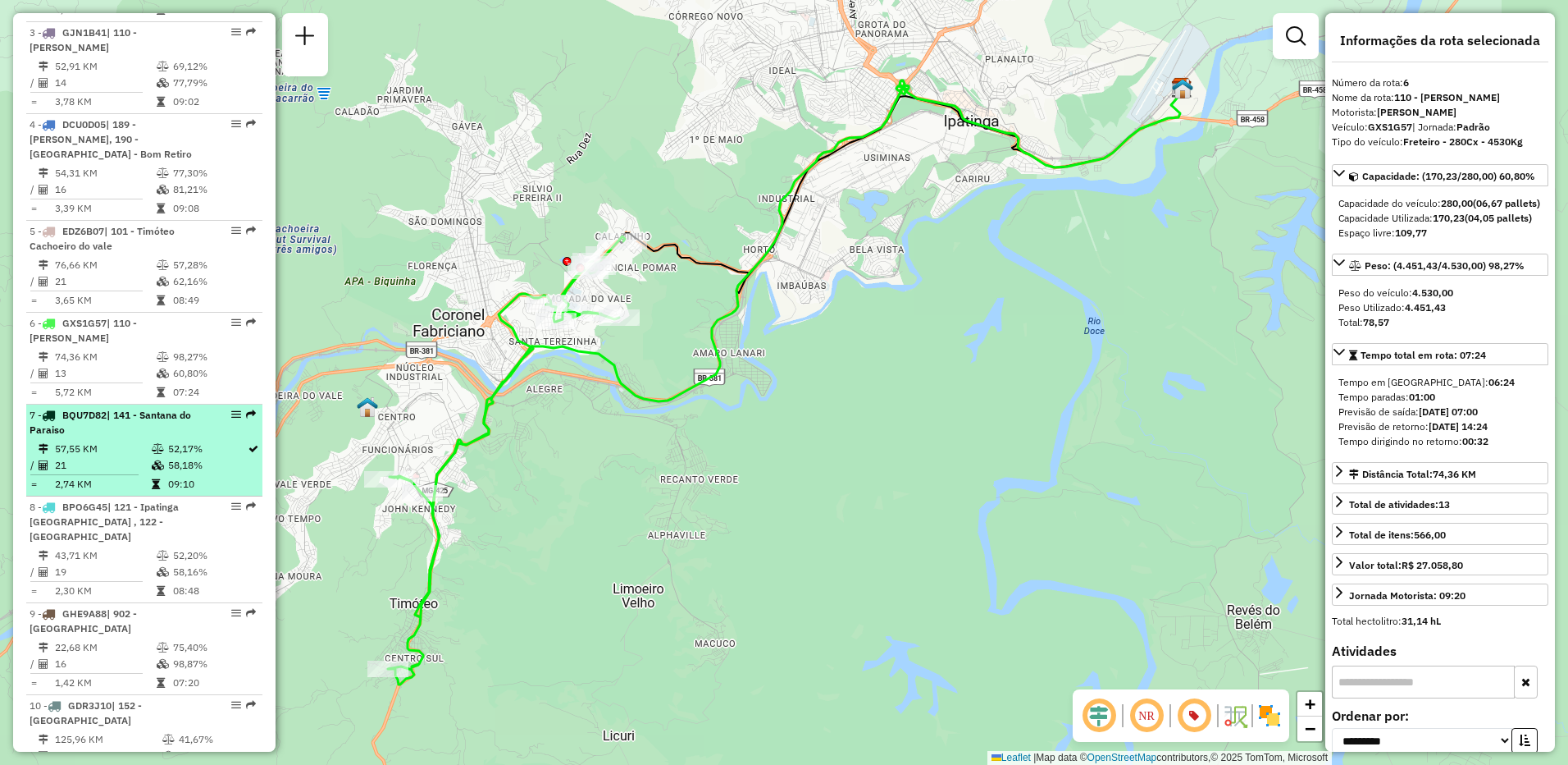
click at [156, 438] on div "7 - BQU7D82 | 141 - Santana do Paraiso" at bounding box center [116, 423] width 174 height 29
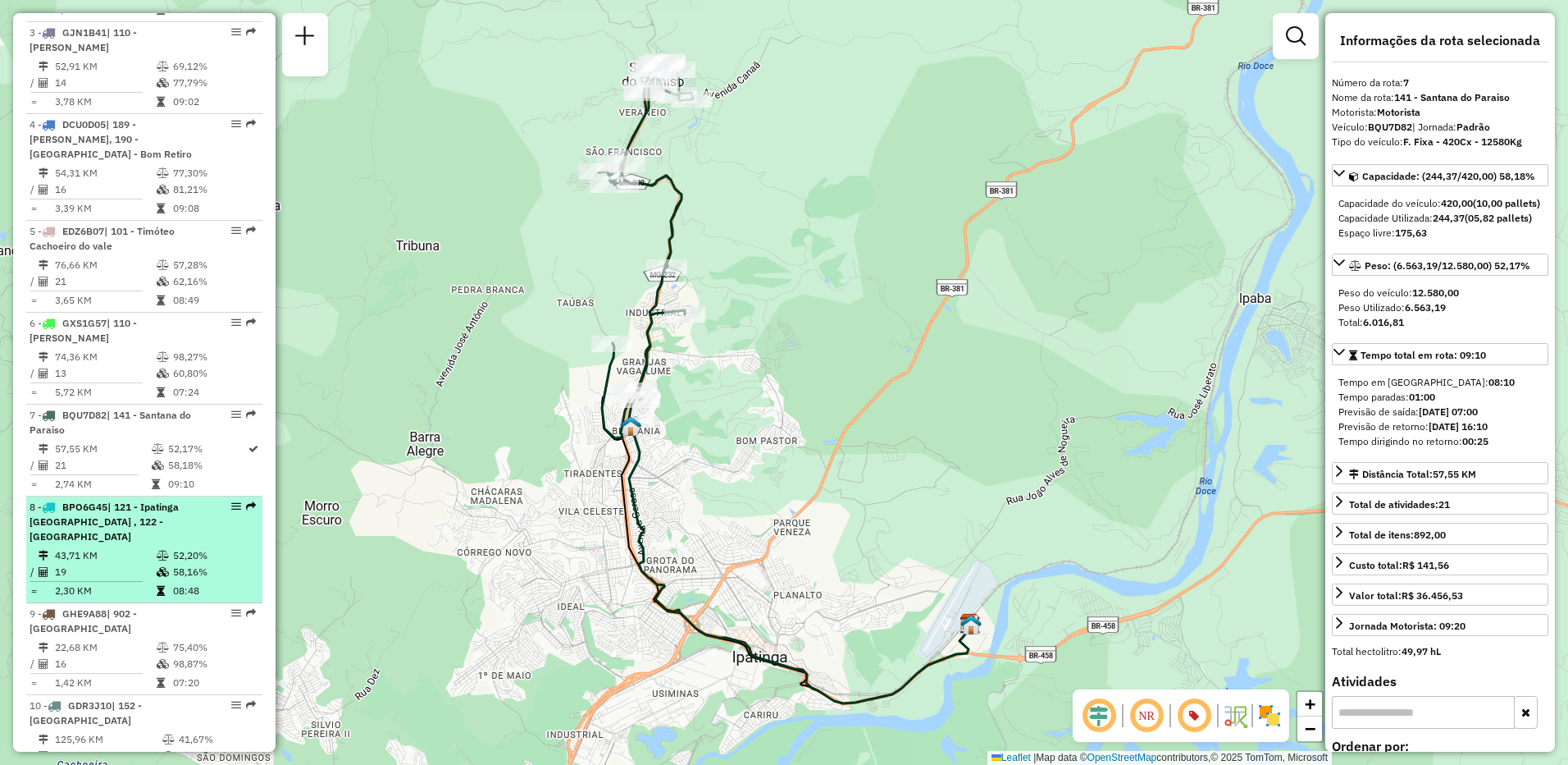
click at [159, 528] on span "| 121 - Ipatinga Cidade Nobre , 122 - Bom Jardim Esperança" at bounding box center [104, 521] width 149 height 42
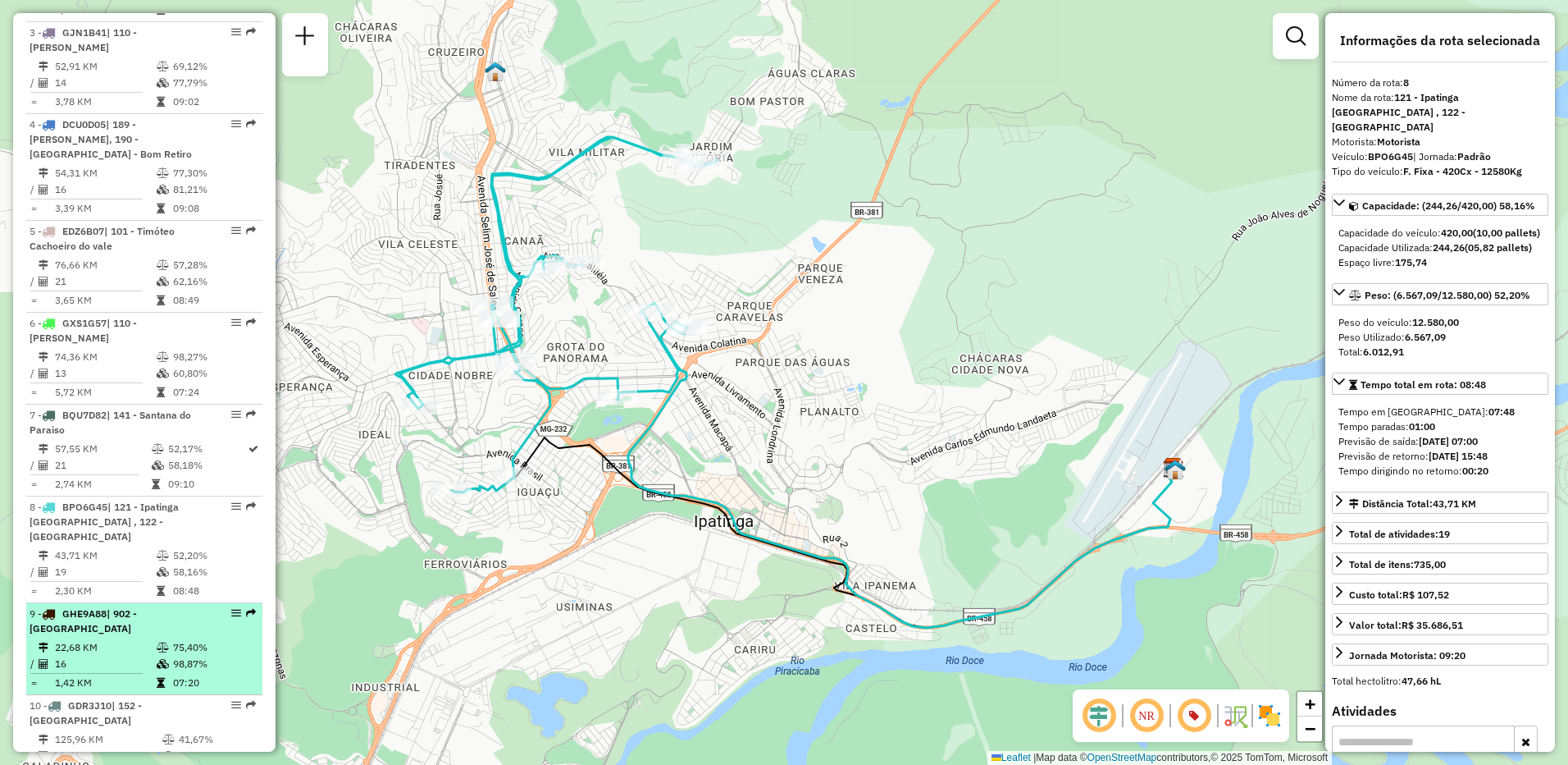
click at [134, 634] on span "| 902 - Centro Ipatinga" at bounding box center [83, 620] width 108 height 27
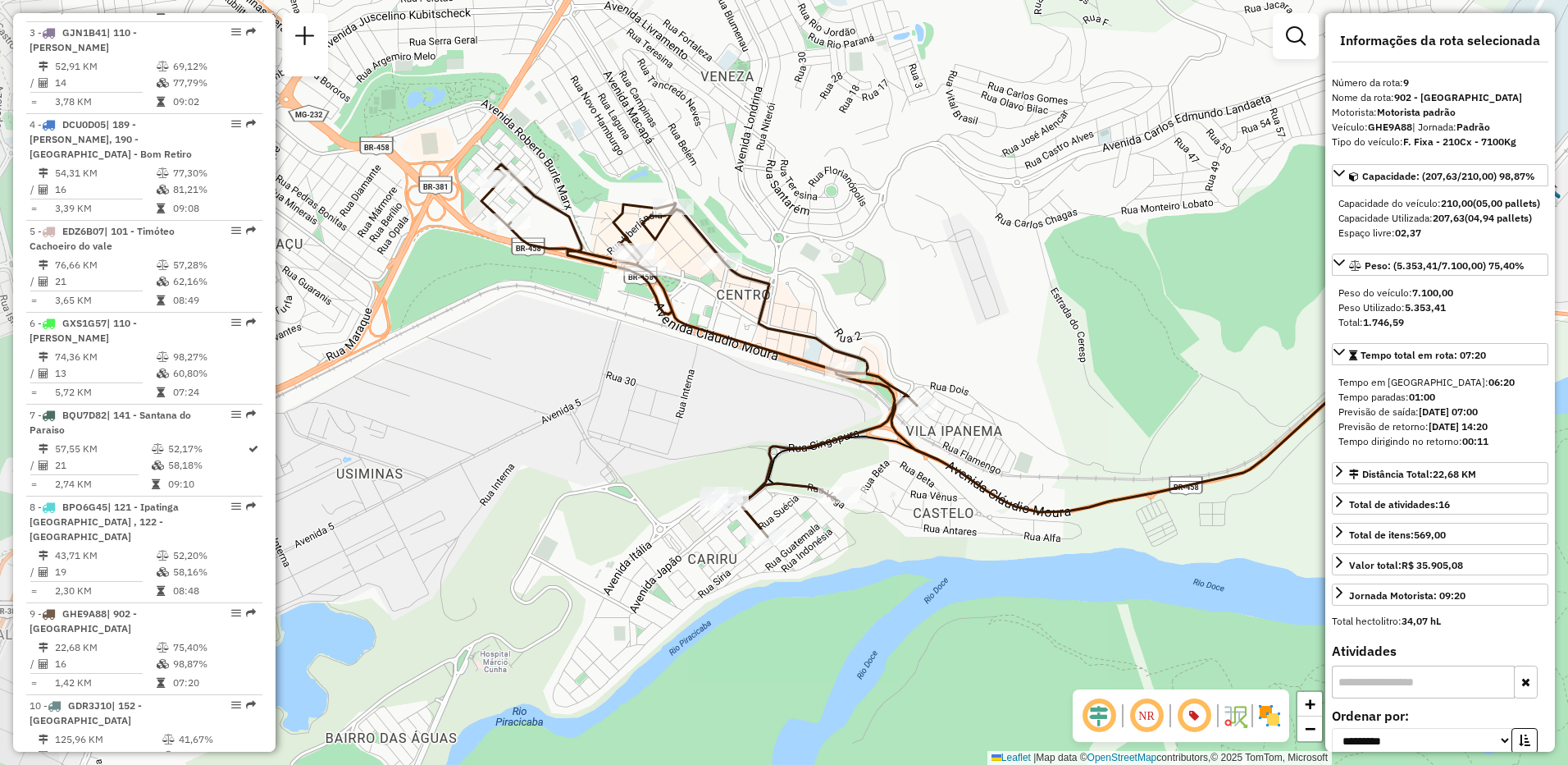
drag, startPoint x: 437, startPoint y: 469, endPoint x: 673, endPoint y: 439, distance: 237.9
click at [673, 439] on div "Janela de atendimento Grade de atendimento Capacidade Transportadoras Veículos …" at bounding box center [784, 382] width 1568 height 765
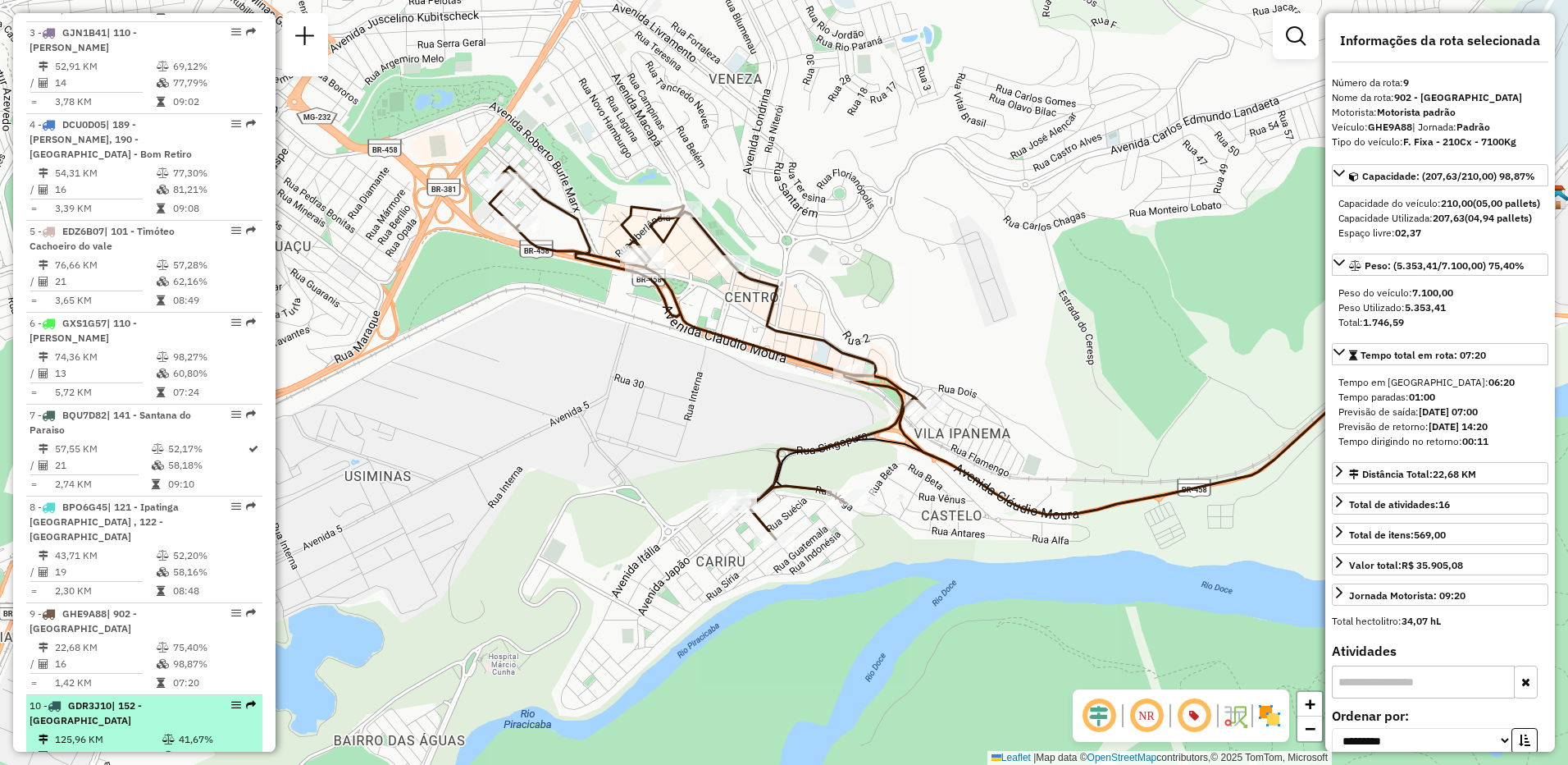
click at [157, 711] on li "10 - GDR3J10 | 152 - Cachoeira Escura 125,96 KM 41,67% / 27 43,21% = 4,67 KM 09…" at bounding box center [144, 741] width 236 height 92
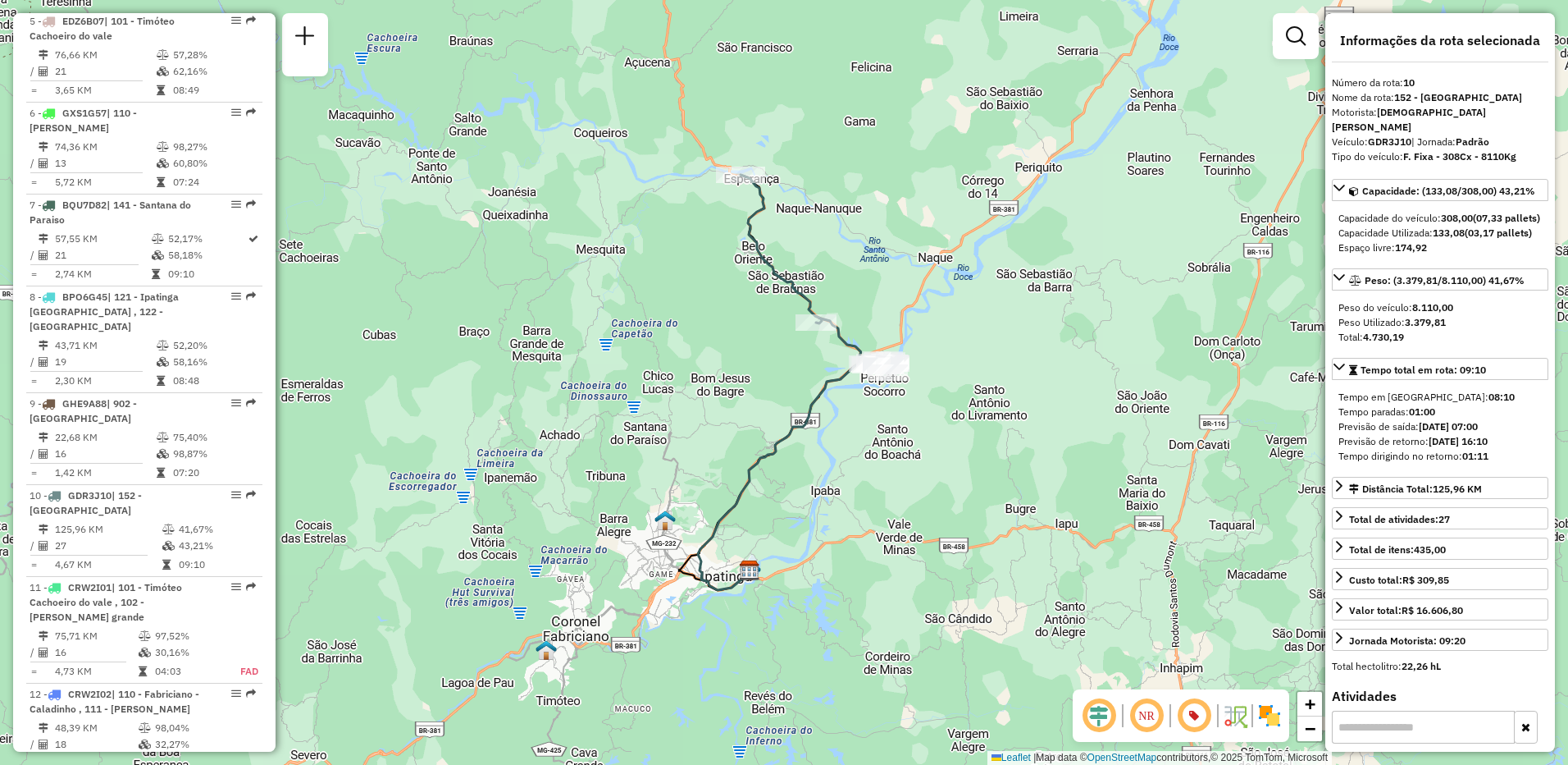
scroll to position [1034, 0]
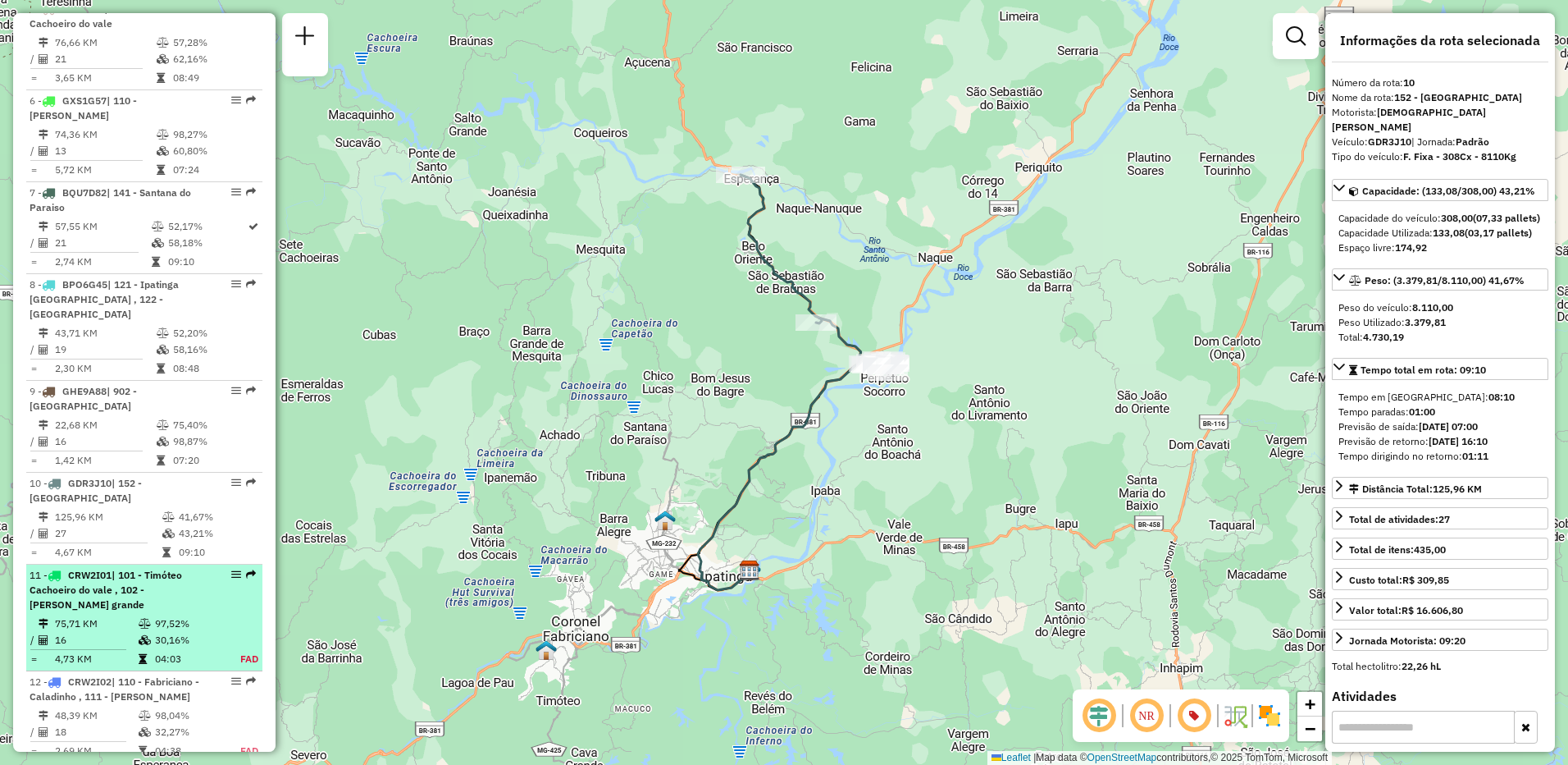
click at [144, 597] on div "11 - CRW2I01 | 101 - Timóteo Cachoeiro do vale , 102 - Timoteo Cava grande" at bounding box center [116, 590] width 174 height 44
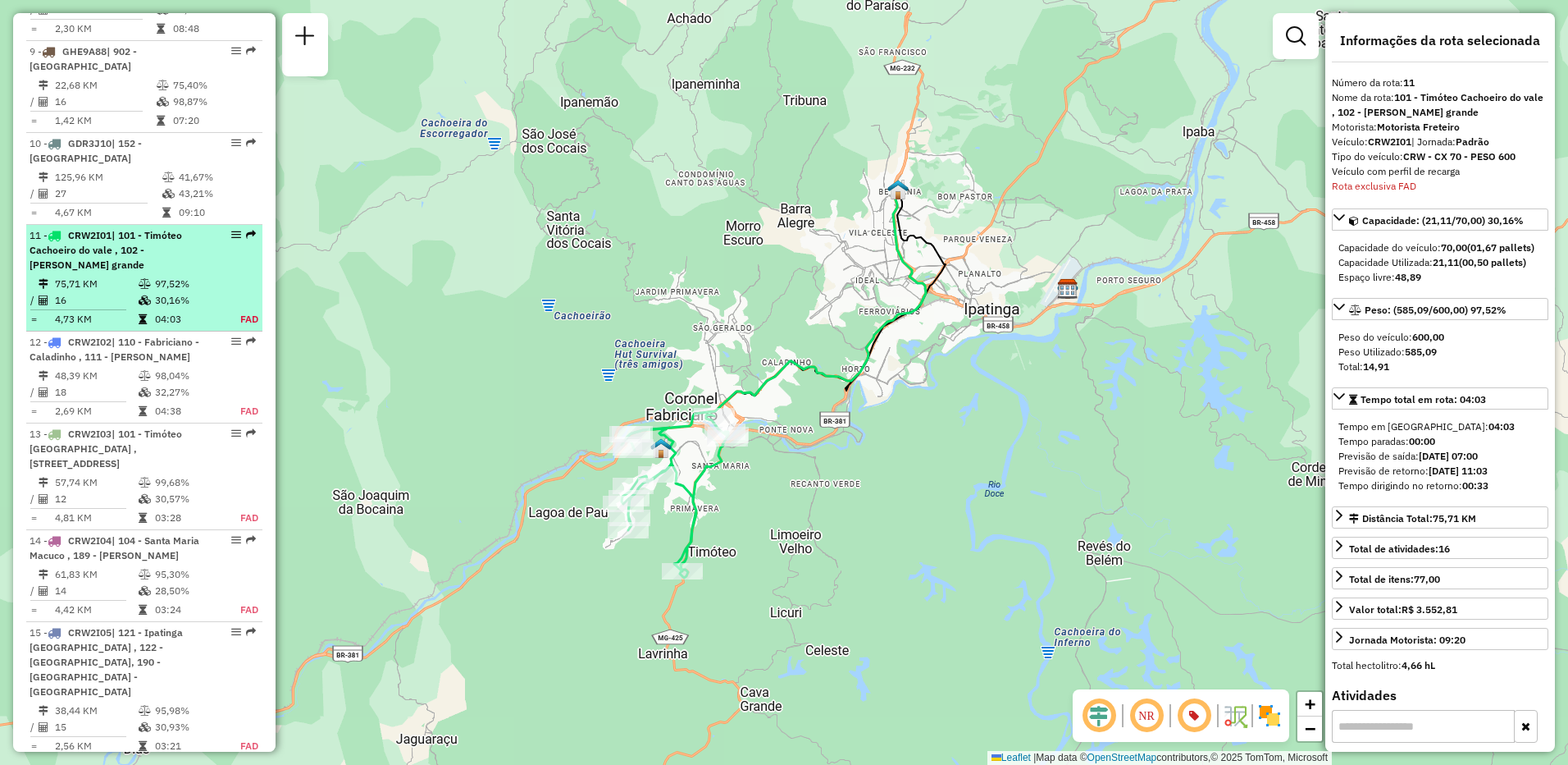
scroll to position [1601, 0]
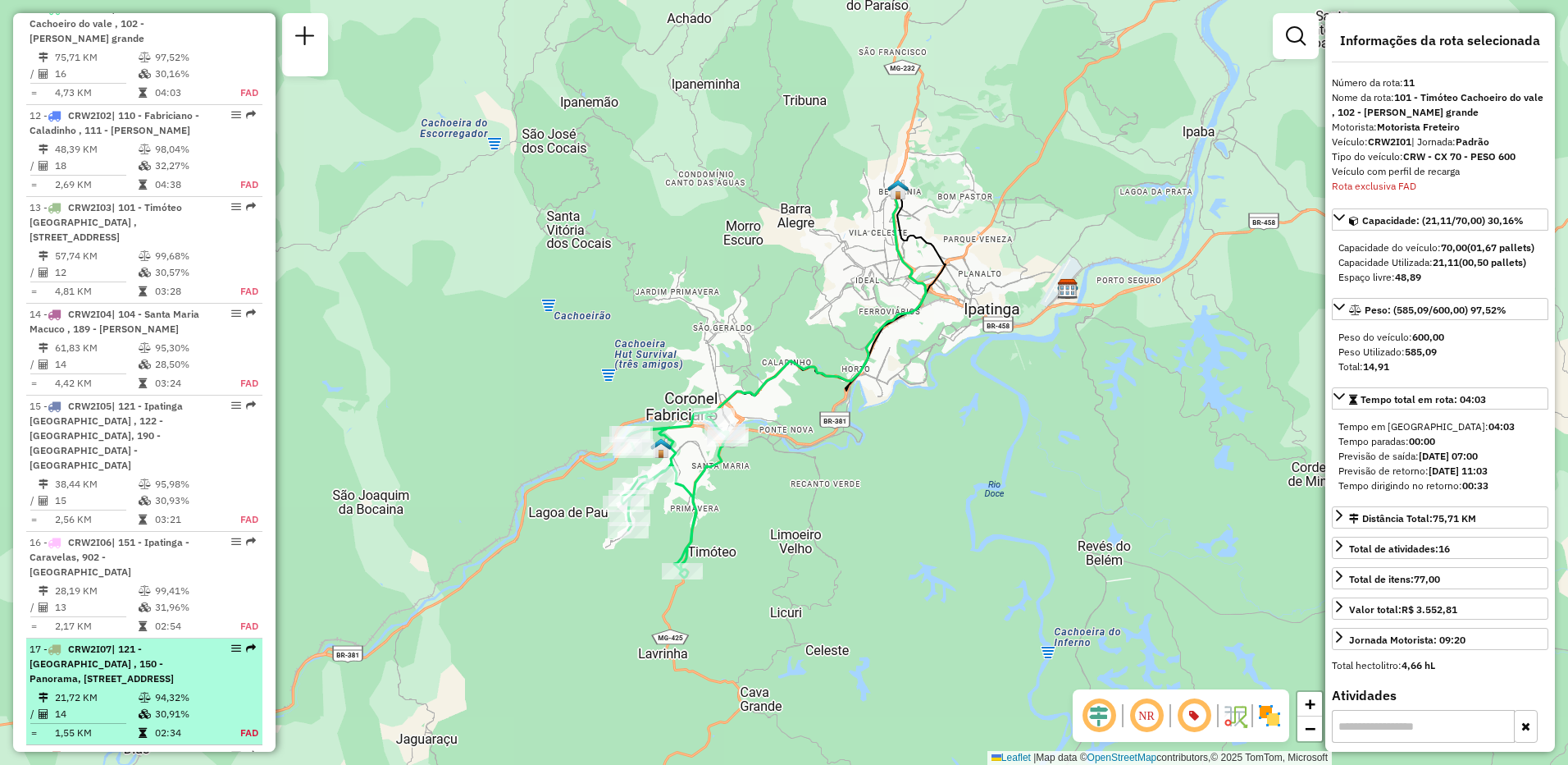
click at [155, 667] on span "| 121 - Ipatinga Cidade Nobre , 150 - Panorama, 151 - Ipatinga - Caravelas, 902…" at bounding box center [101, 664] width 144 height 42
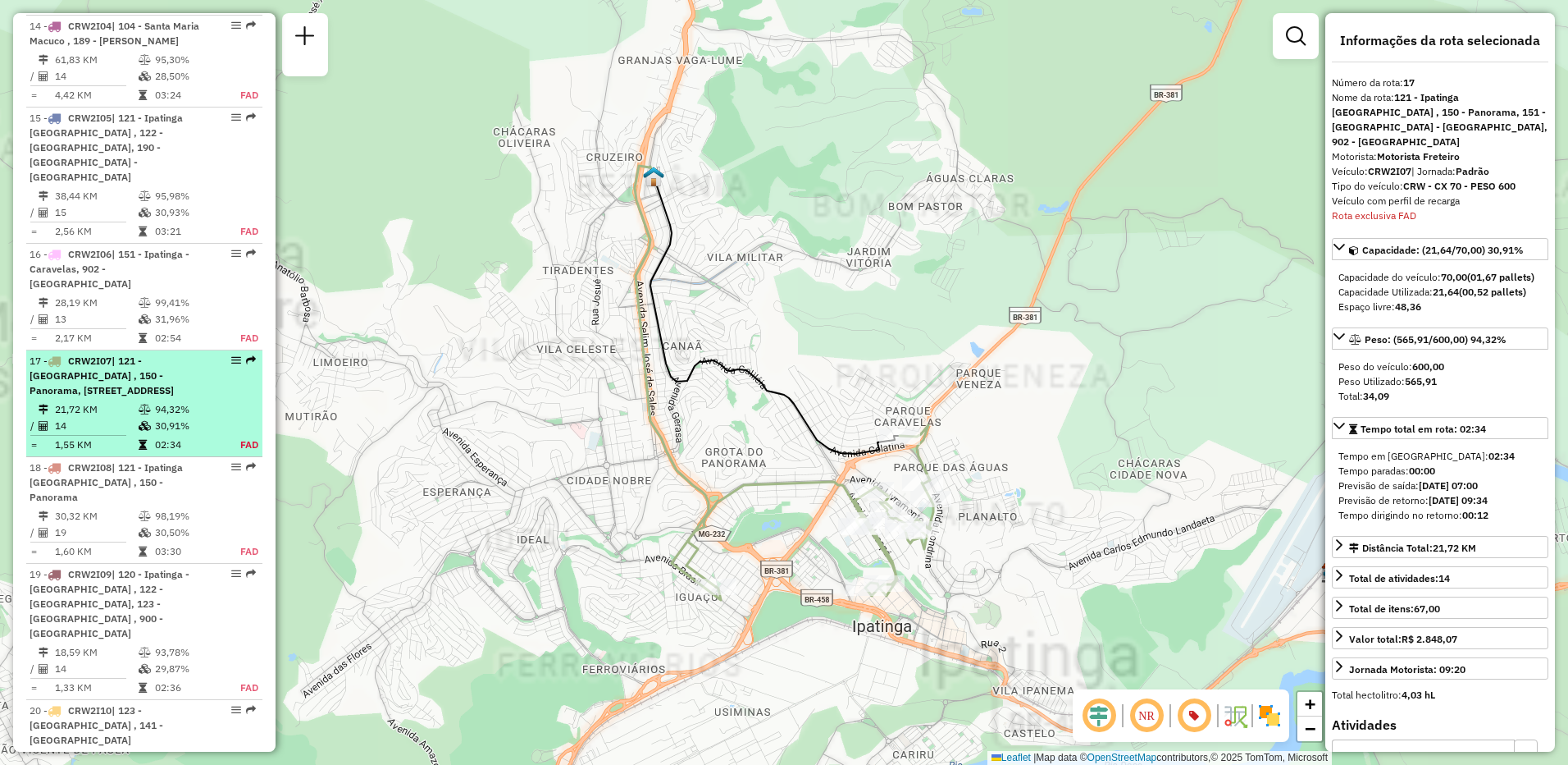
scroll to position [2241, 0]
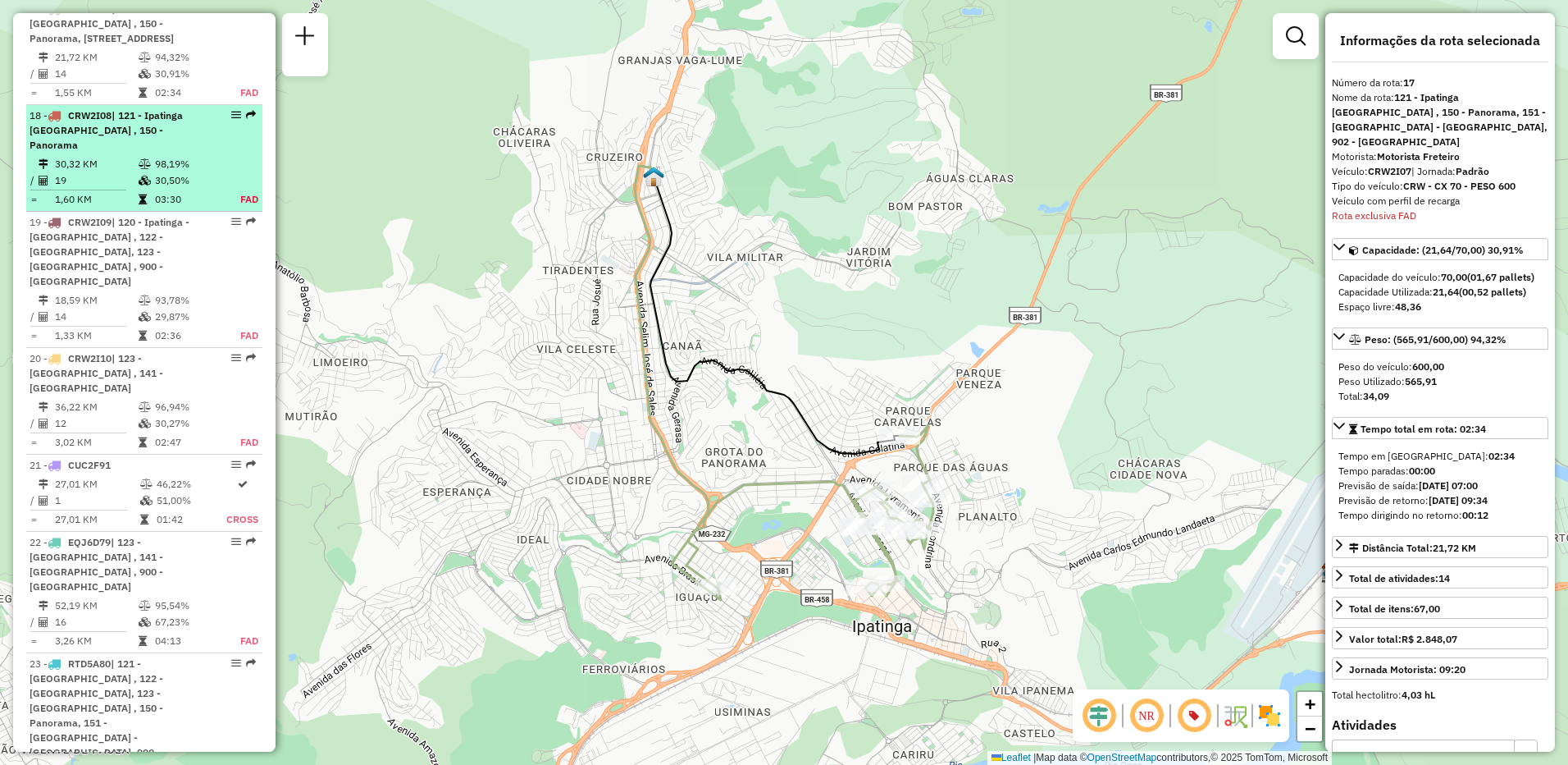
click at [109, 172] on td "30,32 KM" at bounding box center [96, 165] width 84 height 17
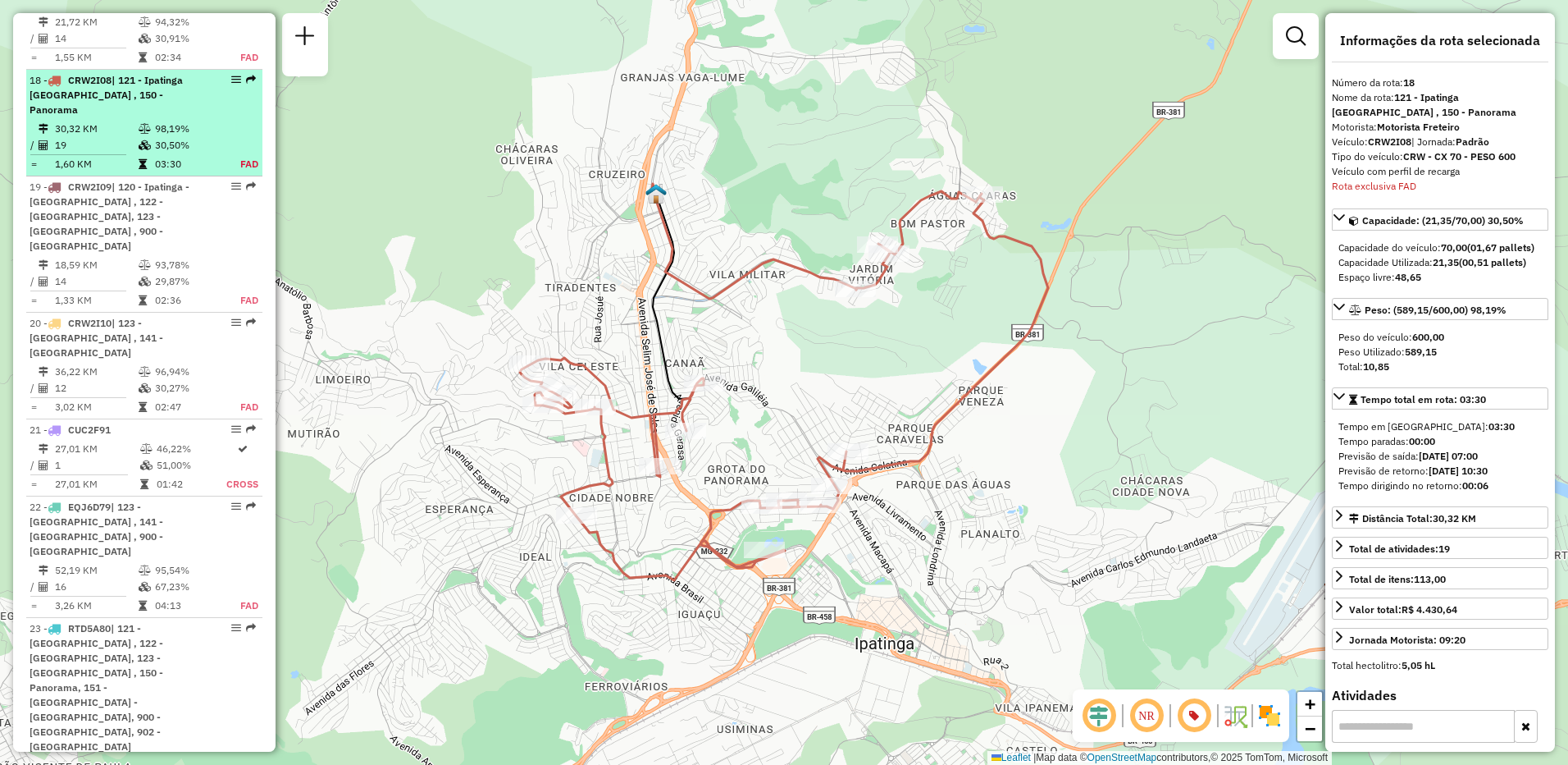
scroll to position [2362, 0]
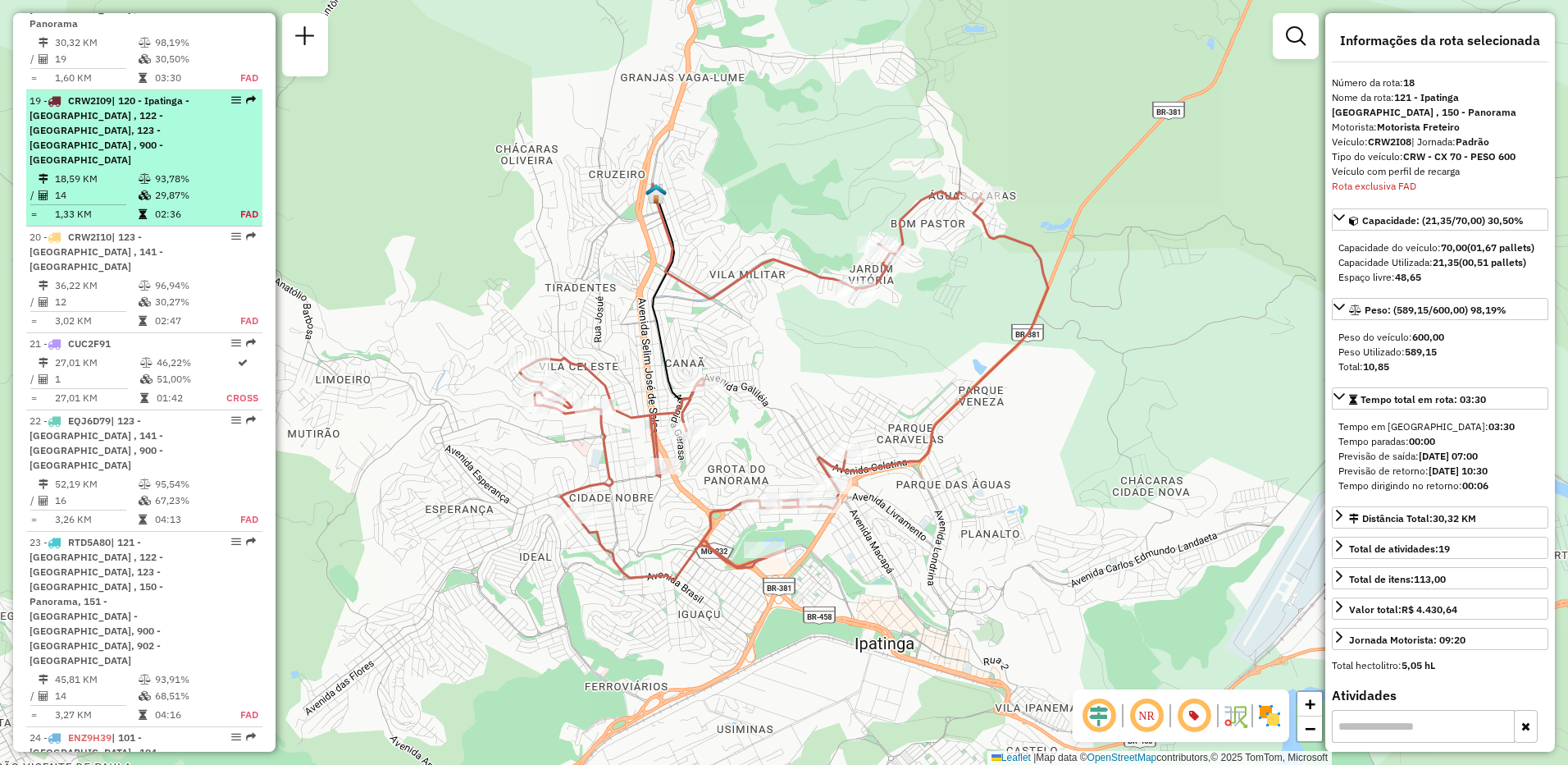
click at [126, 175] on td "18,59 KM" at bounding box center [96, 179] width 84 height 17
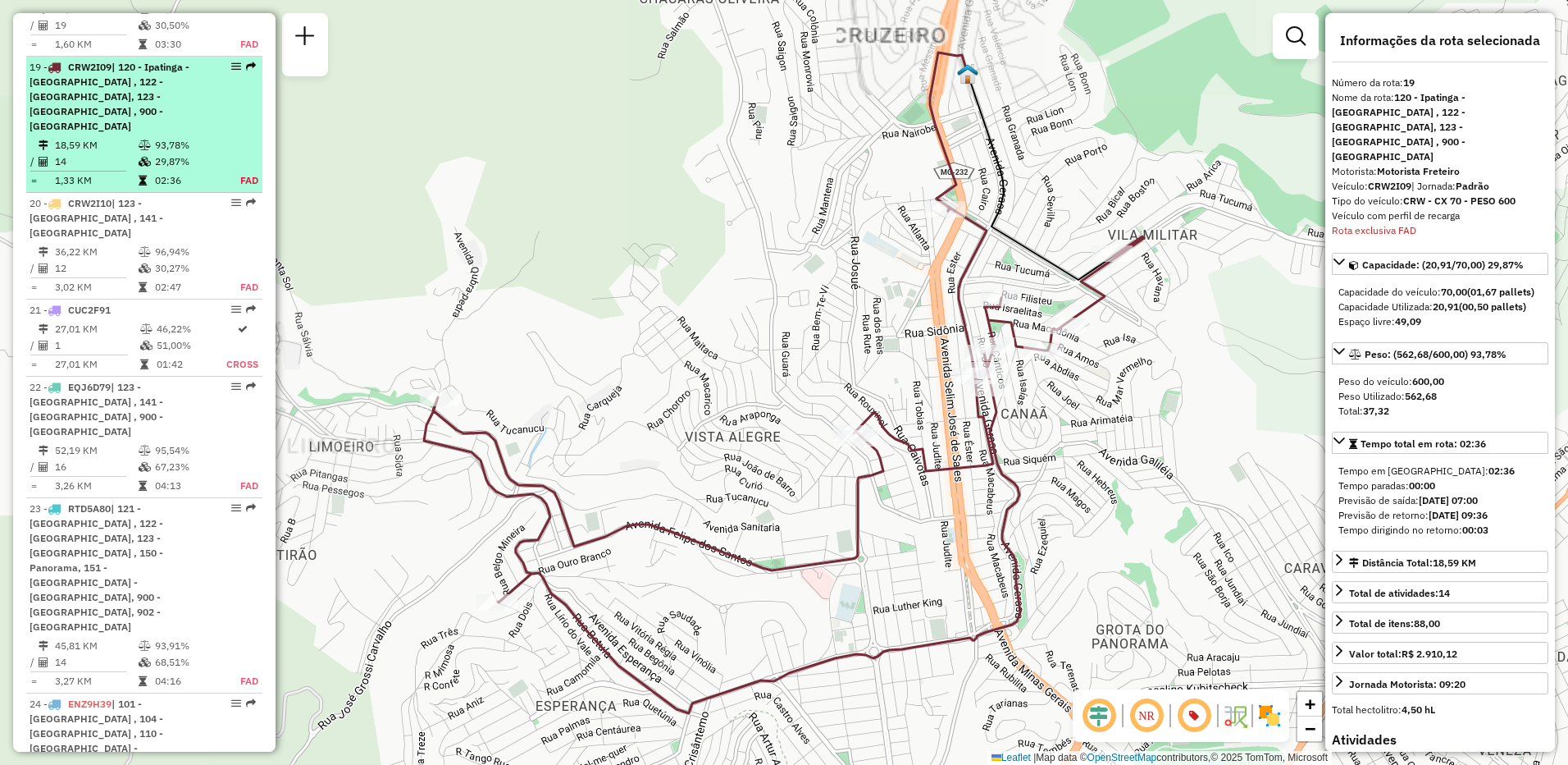
scroll to position [2454, 0]
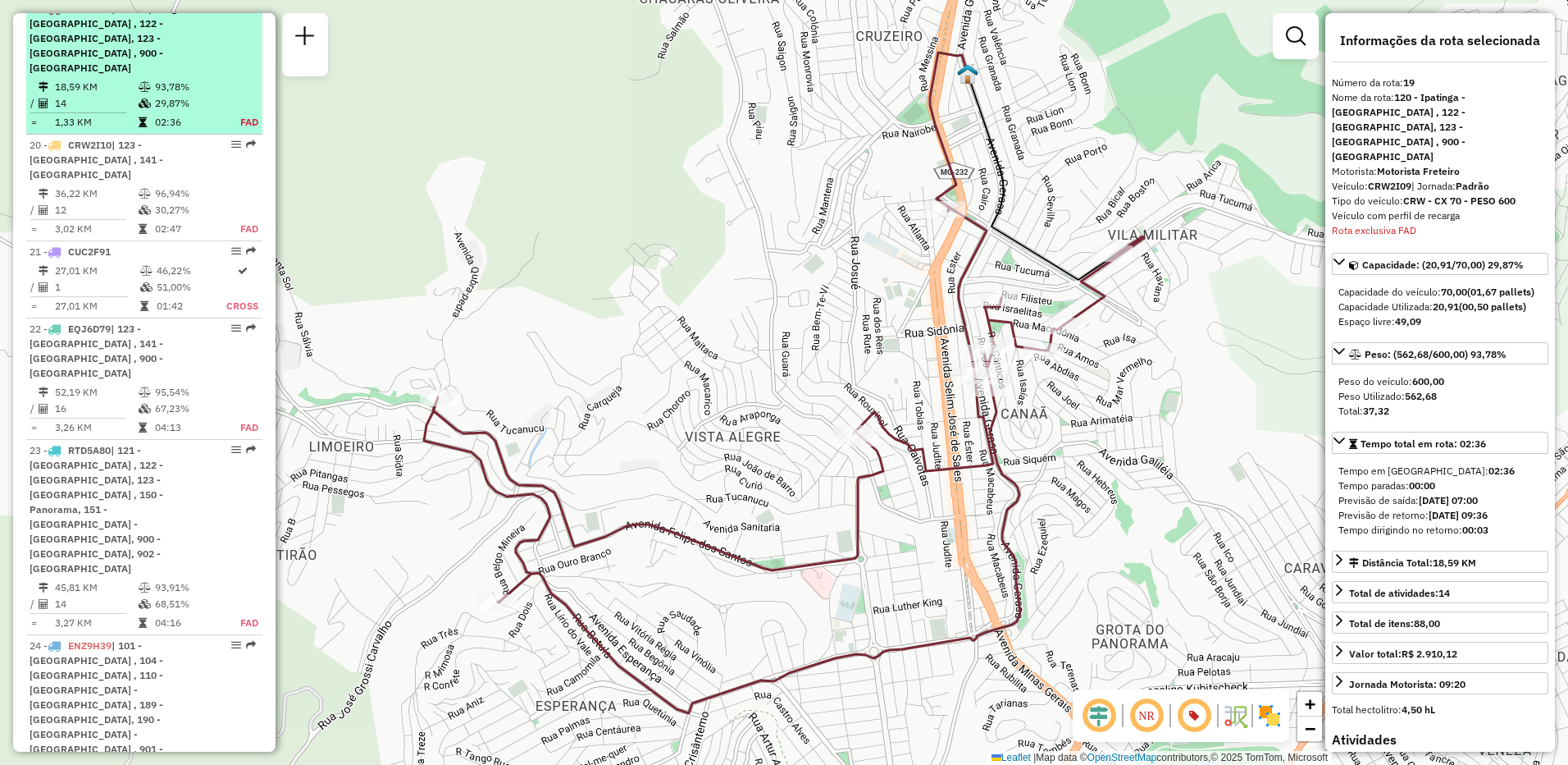
click at [126, 186] on td "36,22 KM" at bounding box center [96, 194] width 84 height 17
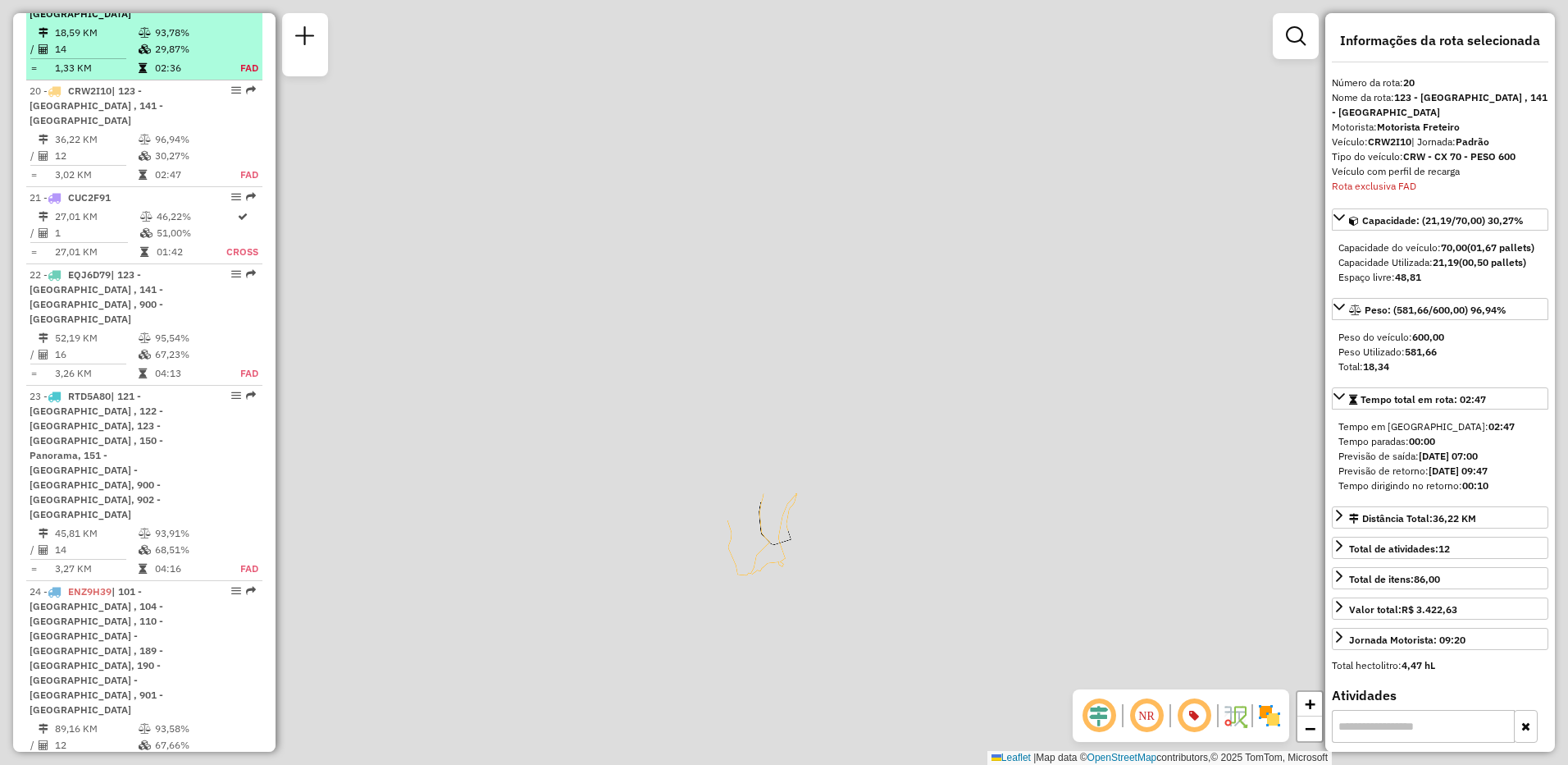
scroll to position [2575, 0]
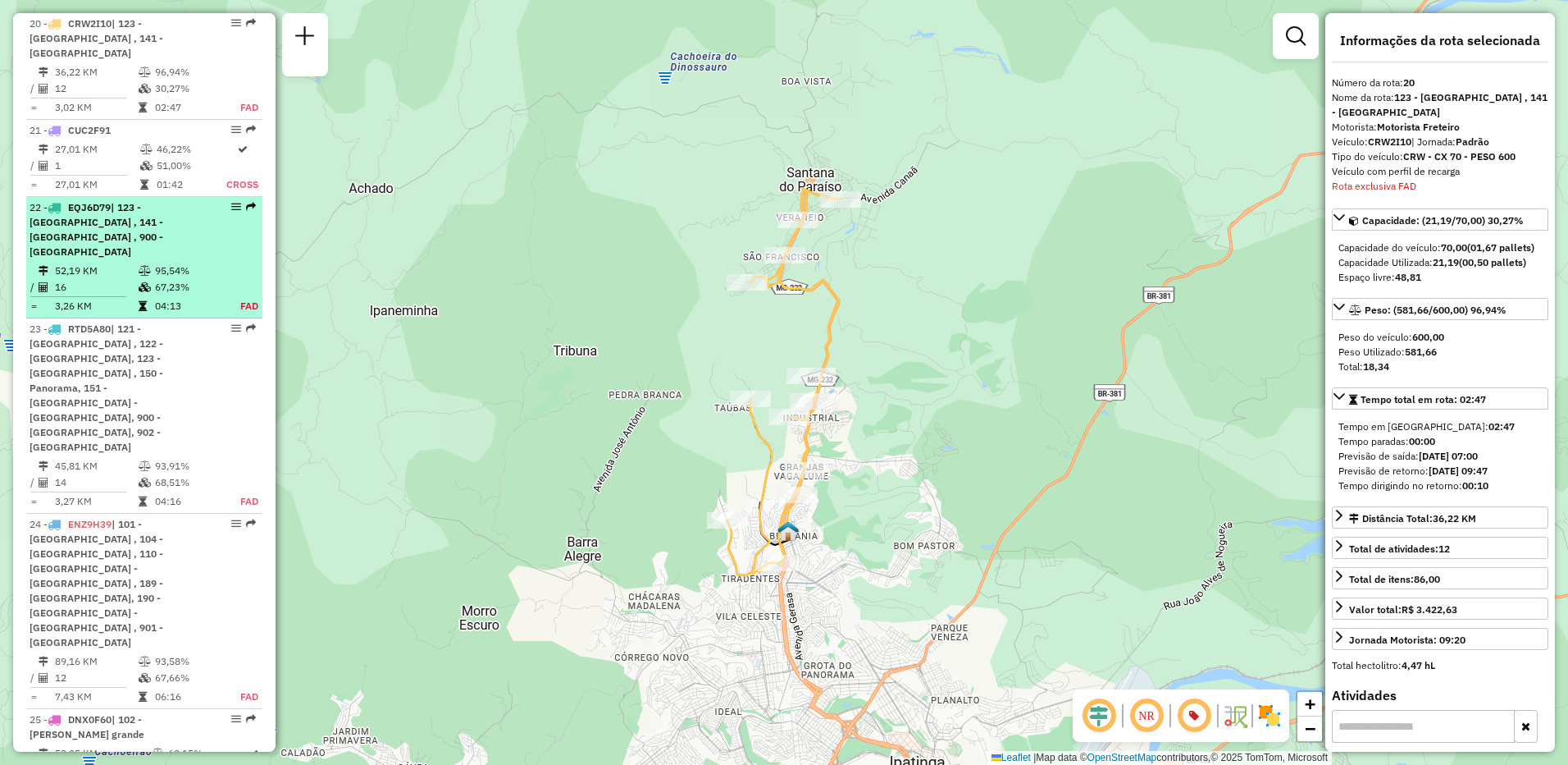
click at [128, 200] on div "22 - EQJ6D79 | 123 - Villa Celeste , 141 - Santana do Paraiso , 900 - Vale do S…" at bounding box center [116, 230] width 174 height 59
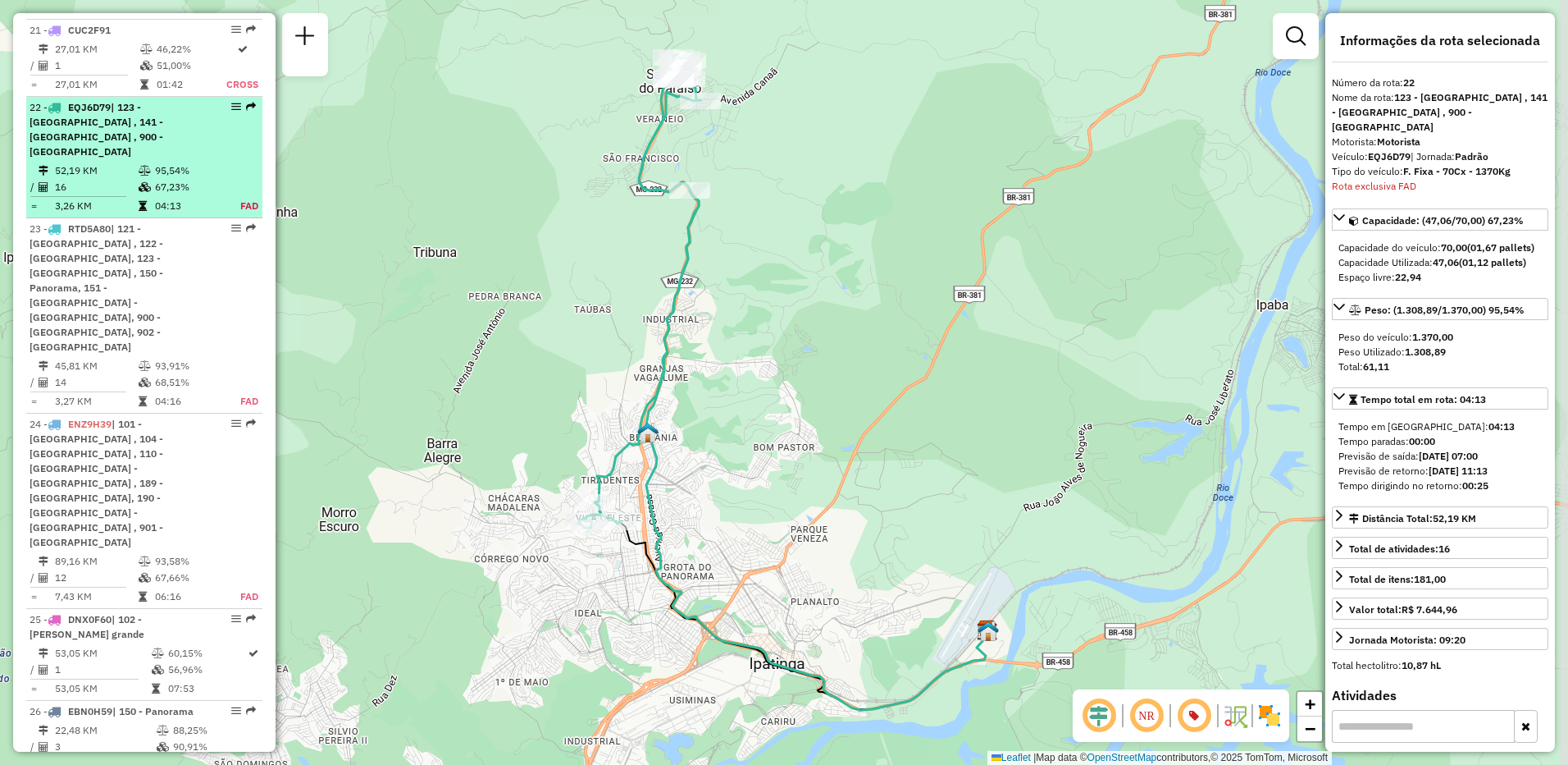
scroll to position [2745, 0]
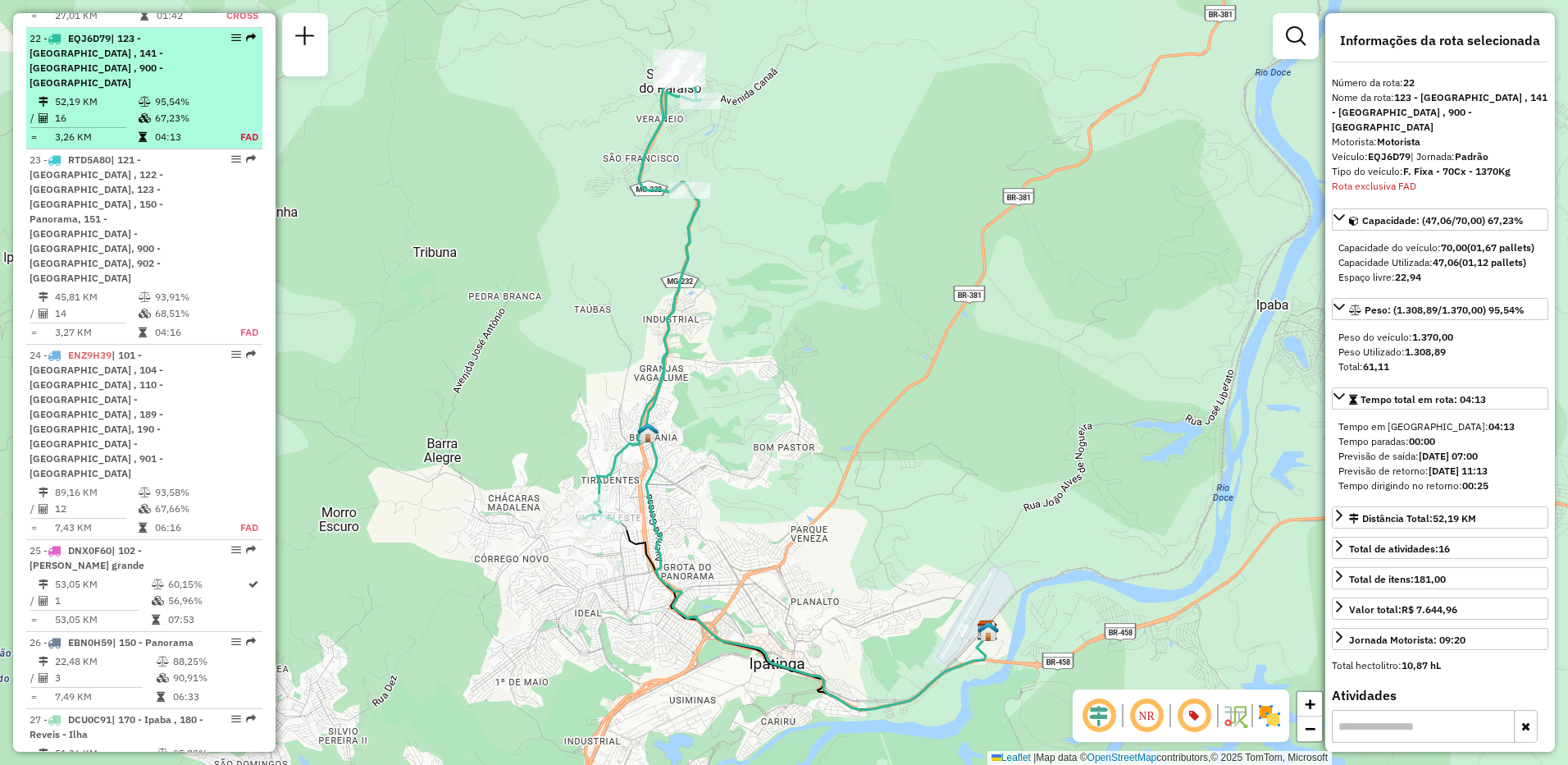
click at [128, 200] on span "| 121 - Ipatinga Cidade Nobre , 122 - Bom Jardim Esperança, 123 - Villa Celeste…" at bounding box center [96, 219] width 133 height 131
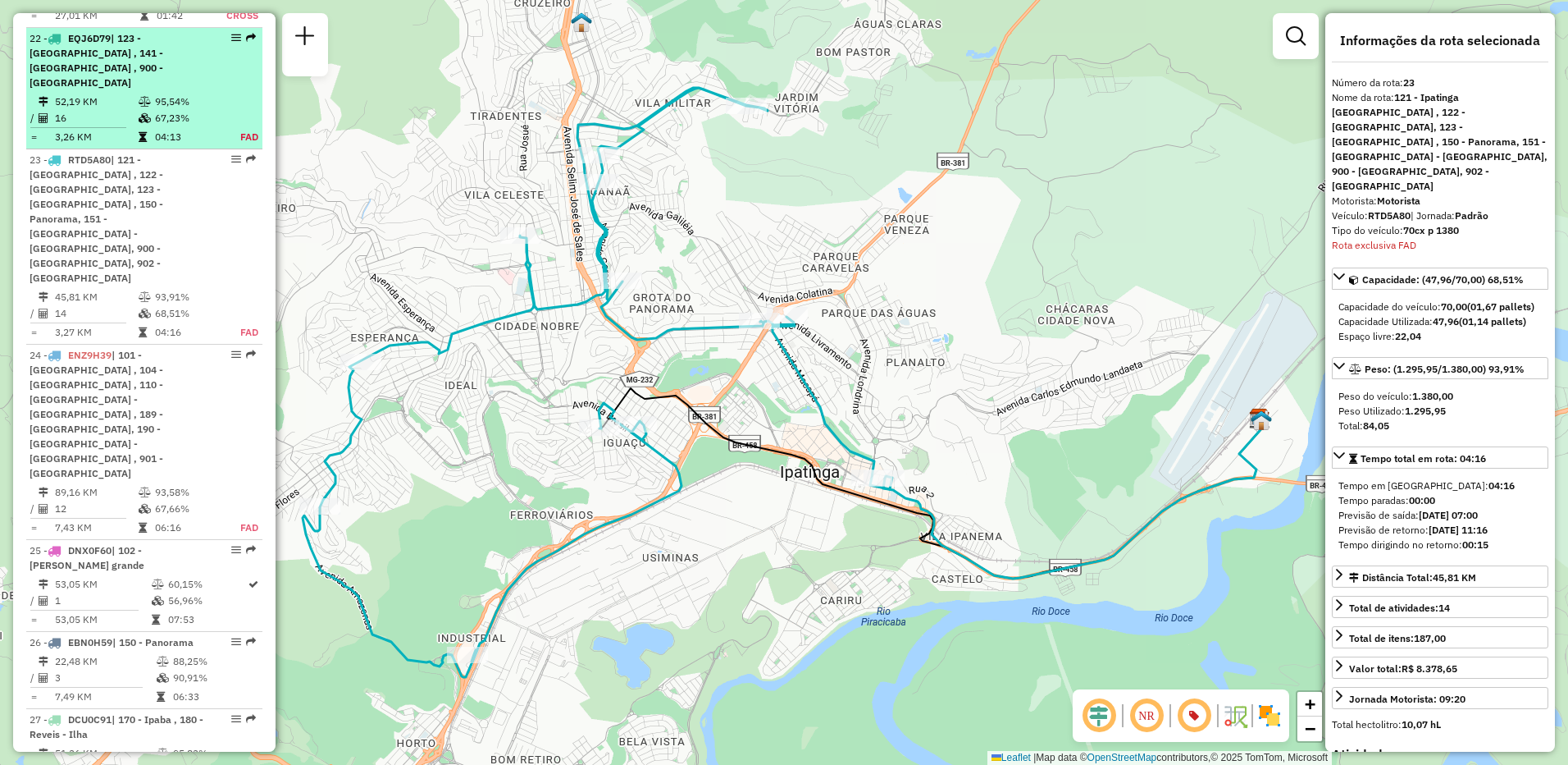
scroll to position [2851, 0]
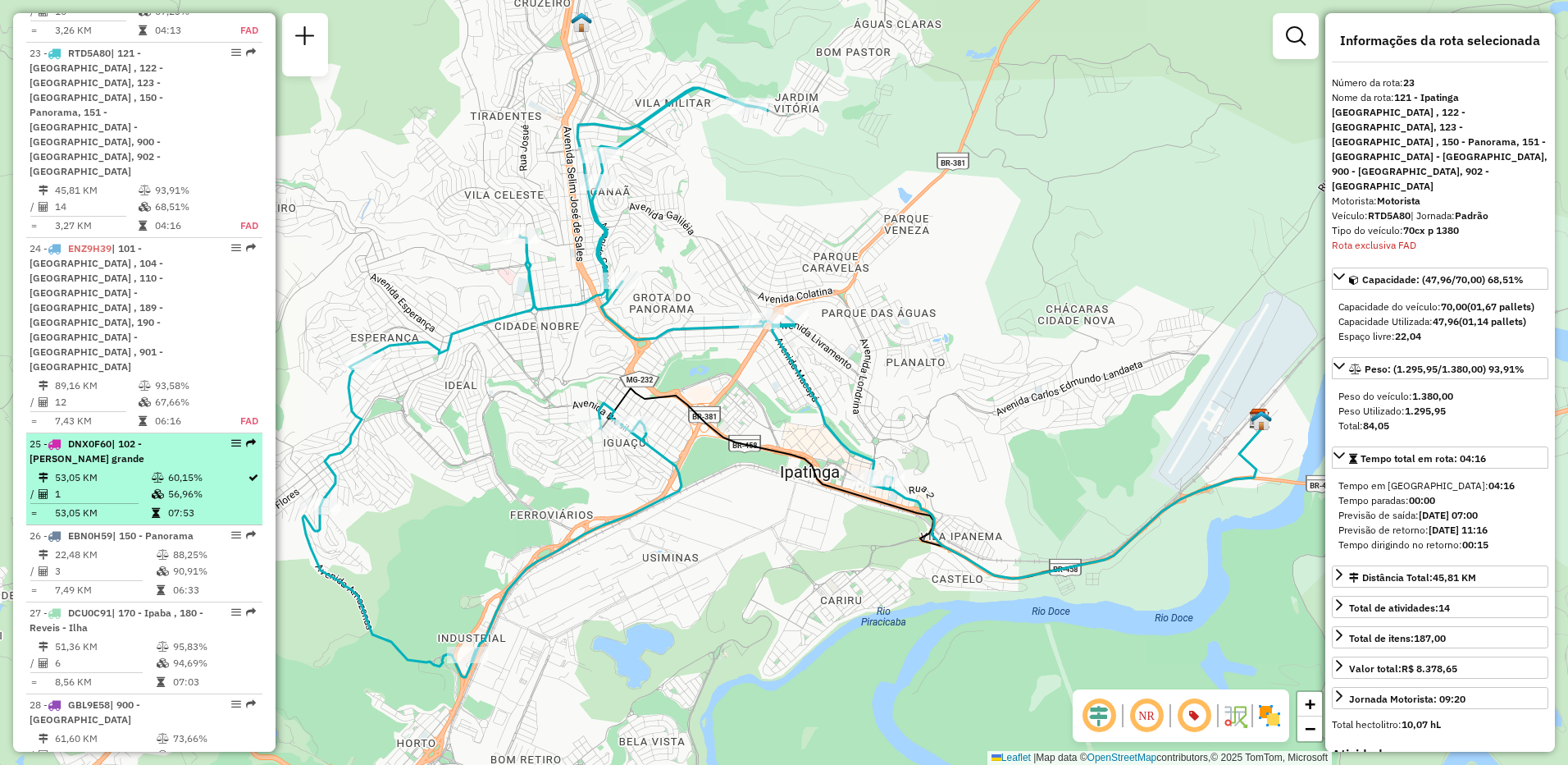
click at [73, 469] on td "53,05 KM" at bounding box center [102, 477] width 97 height 17
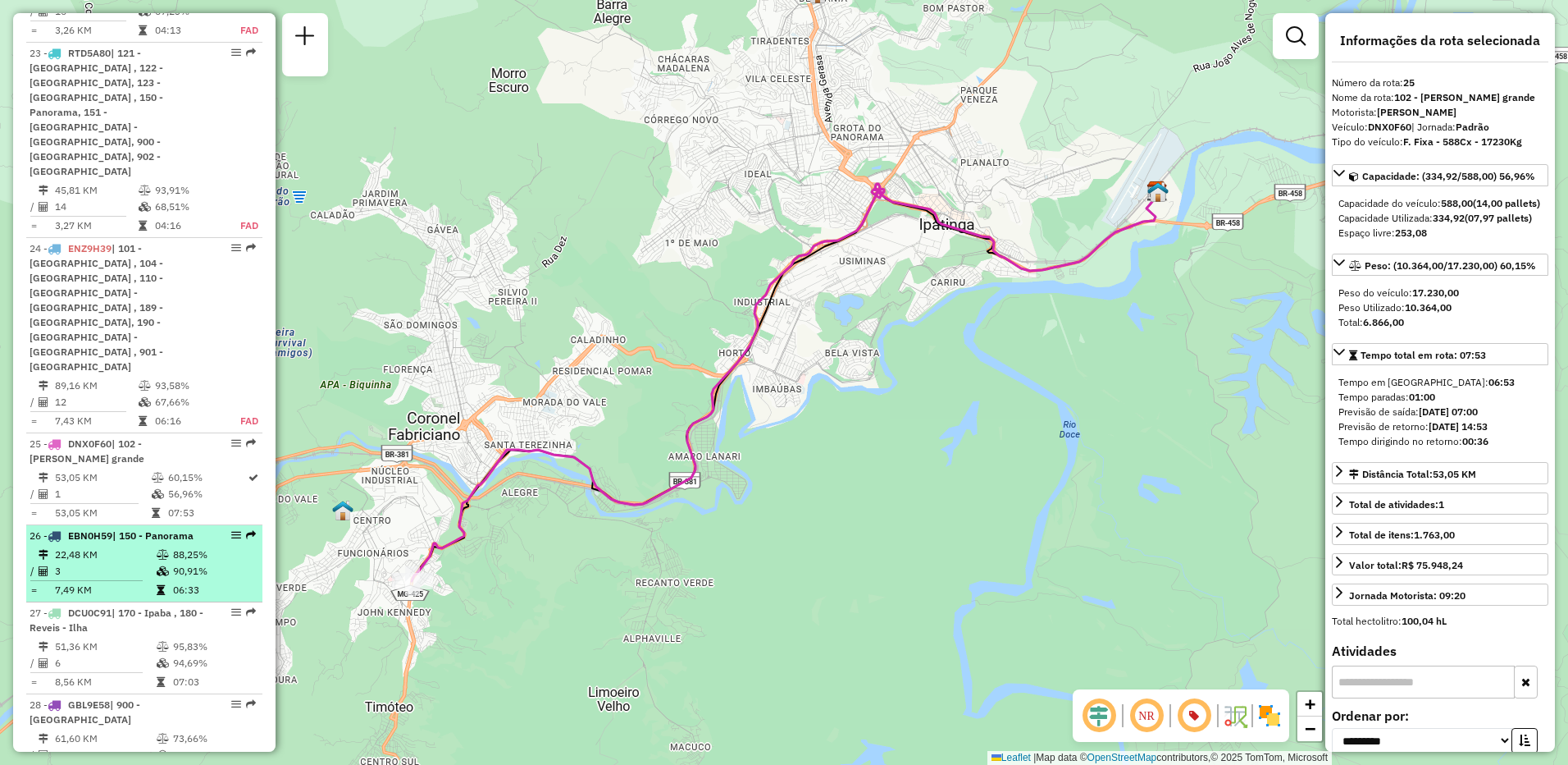
click at [103, 530] on span "EBN0H59" at bounding box center [90, 535] width 44 height 12
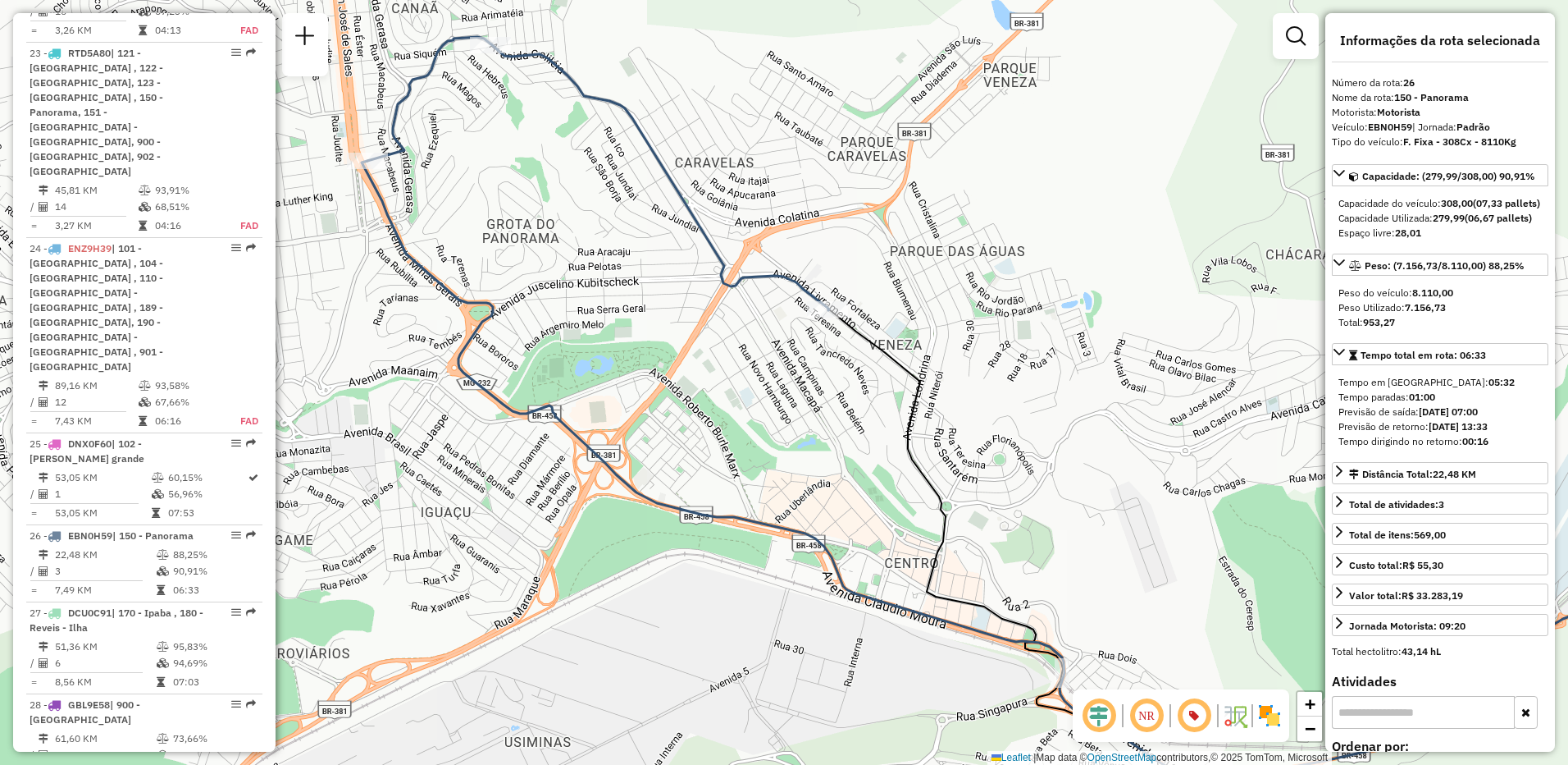
drag, startPoint x: 465, startPoint y: 376, endPoint x: 718, endPoint y: 402, distance: 254.3
click at [718, 402] on div "Janela de atendimento Grade de atendimento Capacidade Transportadoras Veículos …" at bounding box center [784, 382] width 1568 height 765
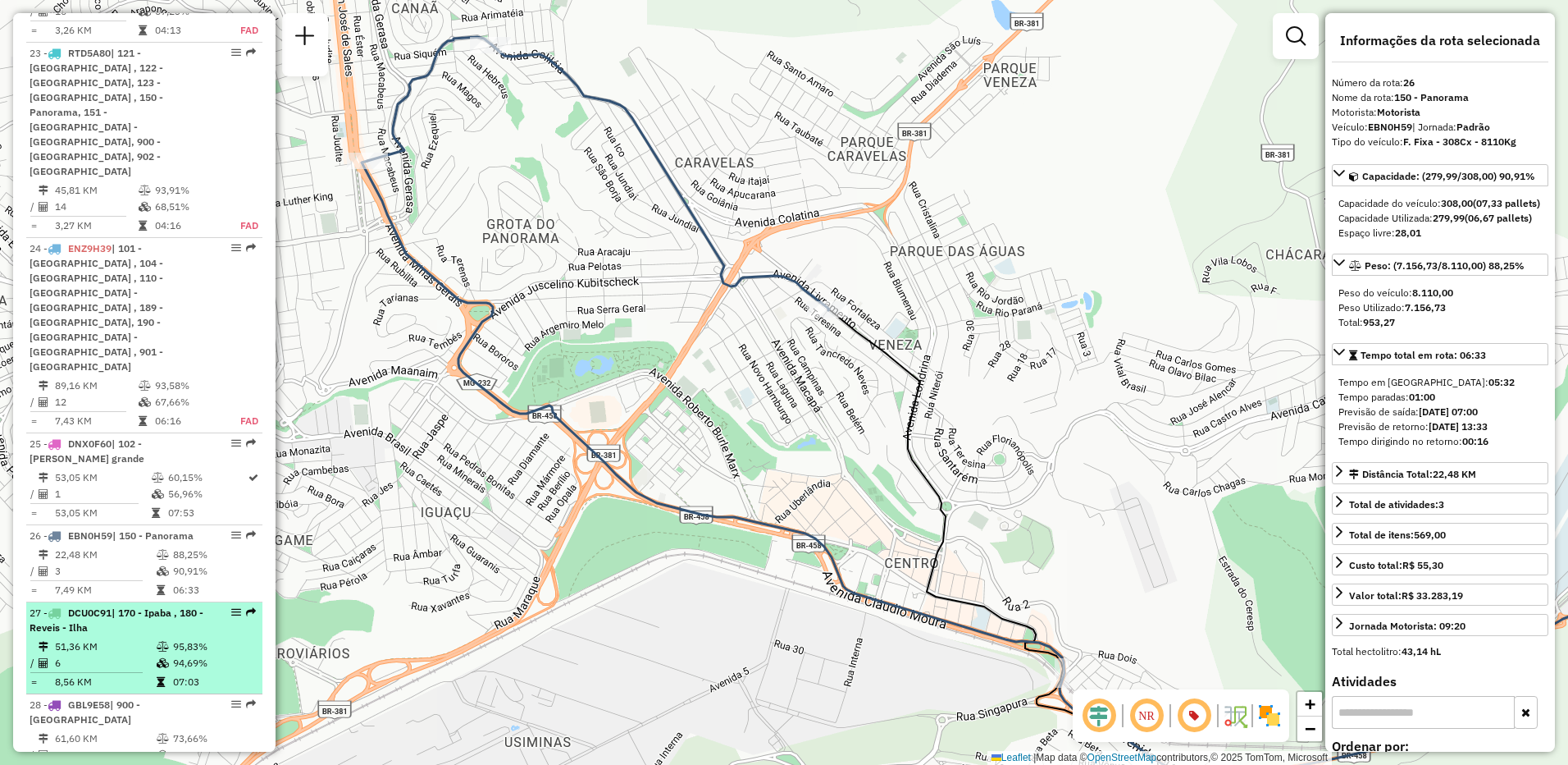
click at [175, 602] on li "27 - DCU0C91 | 170 - Ipaba , 180 - Reveis - Ilha 51,36 KM 95,83% / 6 94,69% = 8…" at bounding box center [144, 648] width 236 height 92
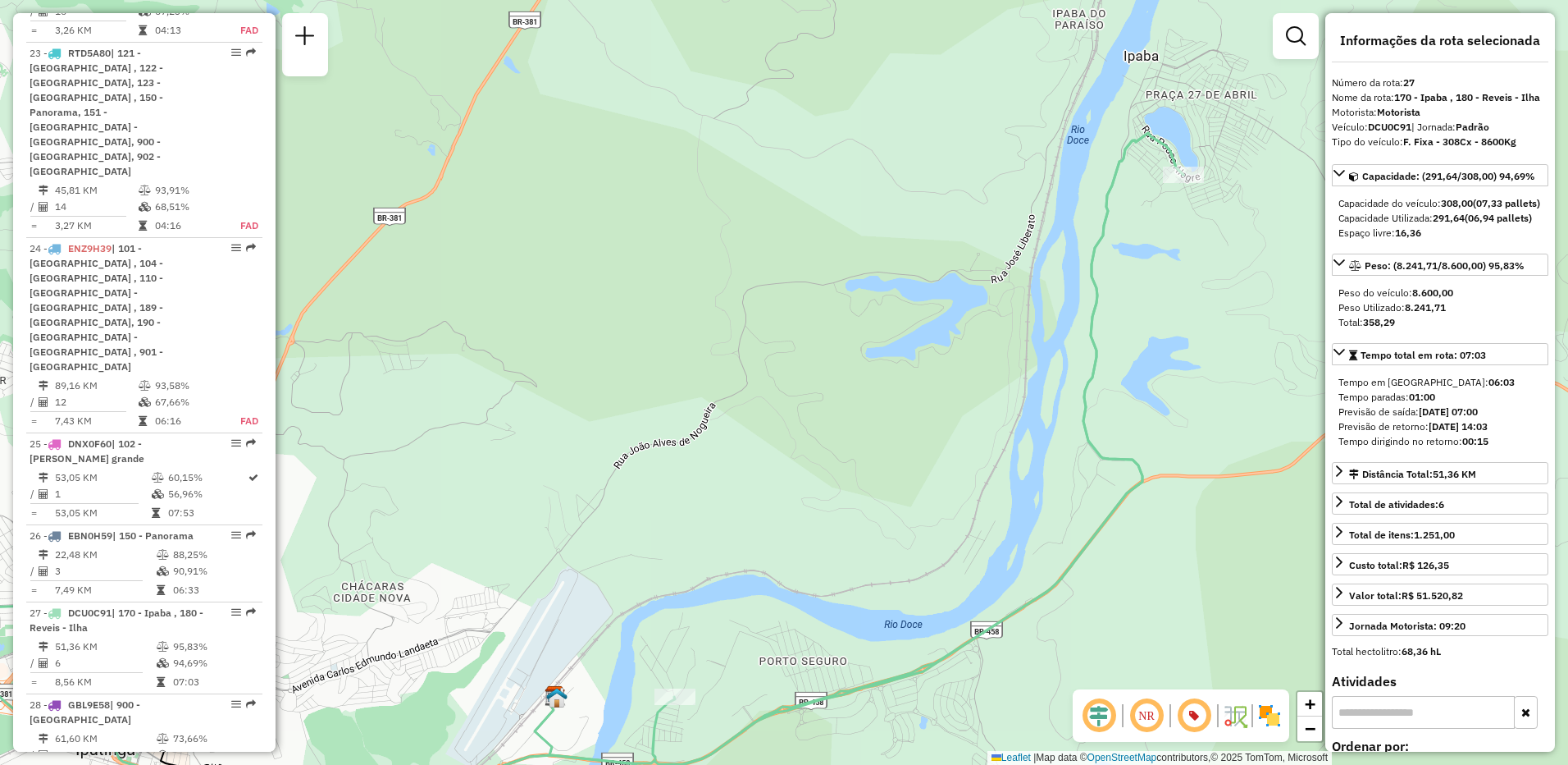
drag, startPoint x: 535, startPoint y: 490, endPoint x: 278, endPoint y: 601, distance: 279.9
click at [278, 601] on div "Janela de atendimento Grade de atendimento Capacidade Transportadoras Veículos …" at bounding box center [784, 382] width 1568 height 765
click at [1312, 734] on span "−" at bounding box center [1311, 728] width 11 height 20
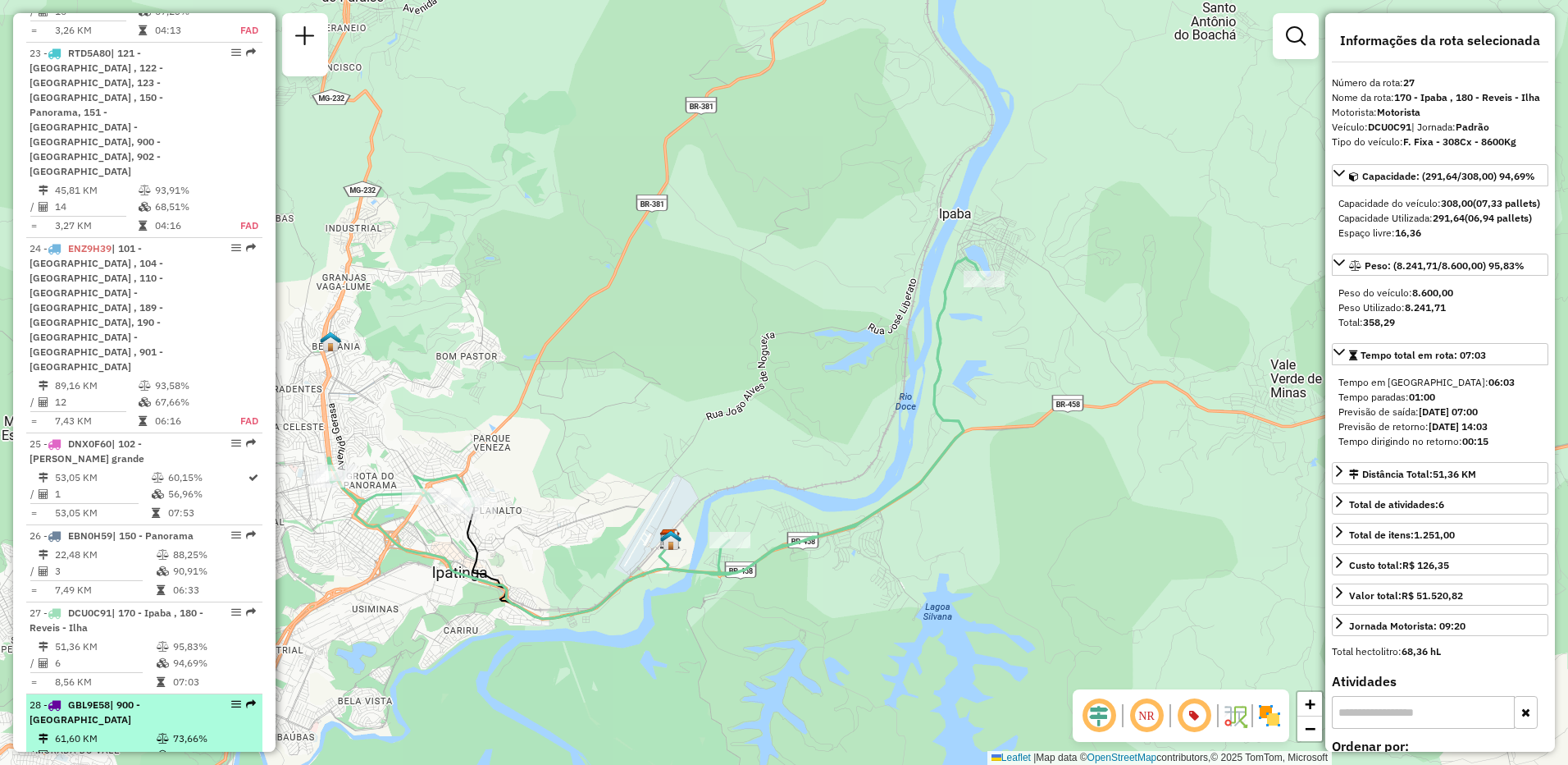
click at [116, 698] on span "| 900 - Vale do Sol Ipatinga" at bounding box center [85, 711] width 110 height 27
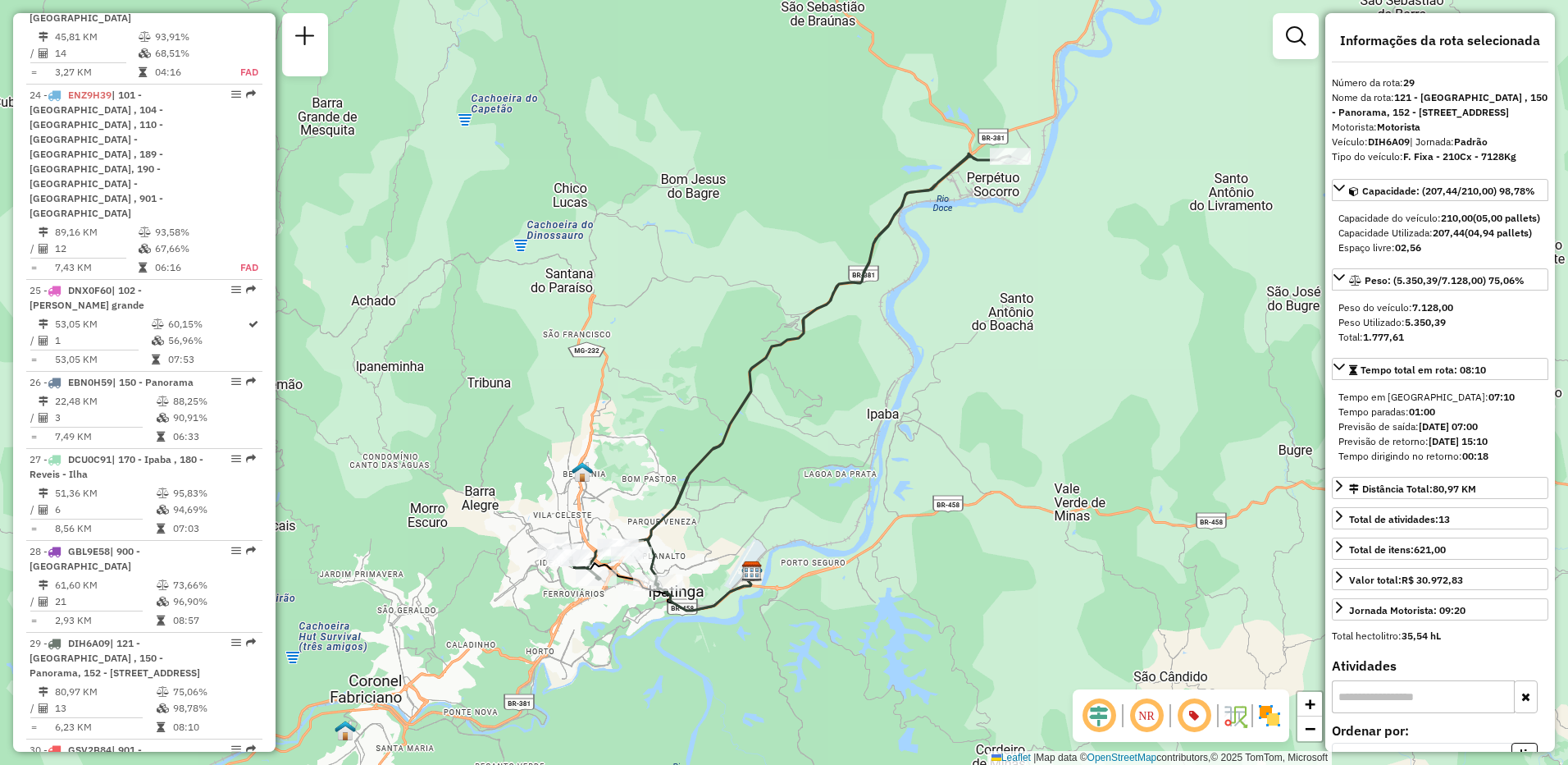
scroll to position [3031, 0]
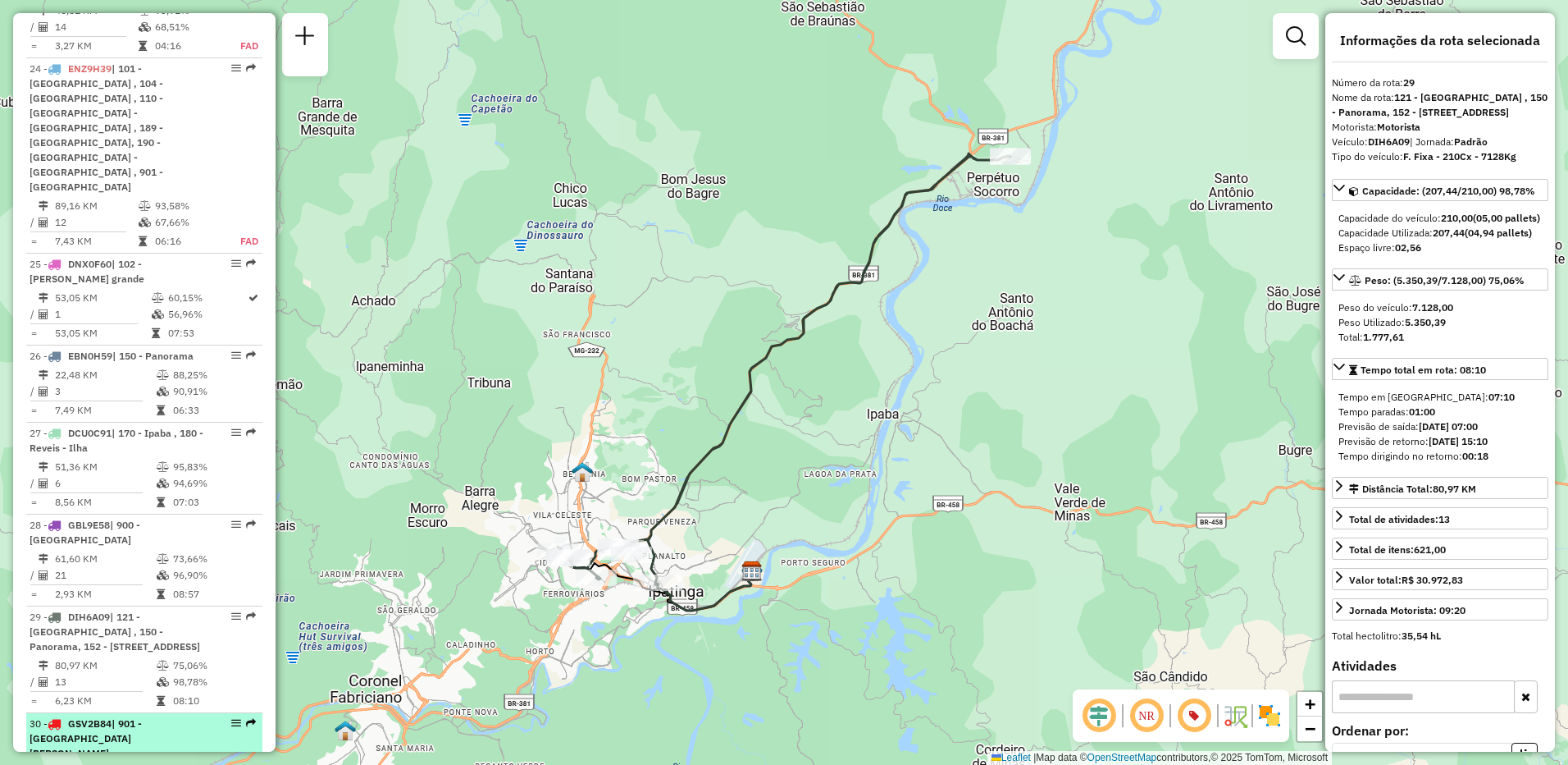
click at [176, 716] on div "30 - GSV2B84 | 901 - Centro Coronel Fabriciano" at bounding box center [116, 738] width 174 height 44
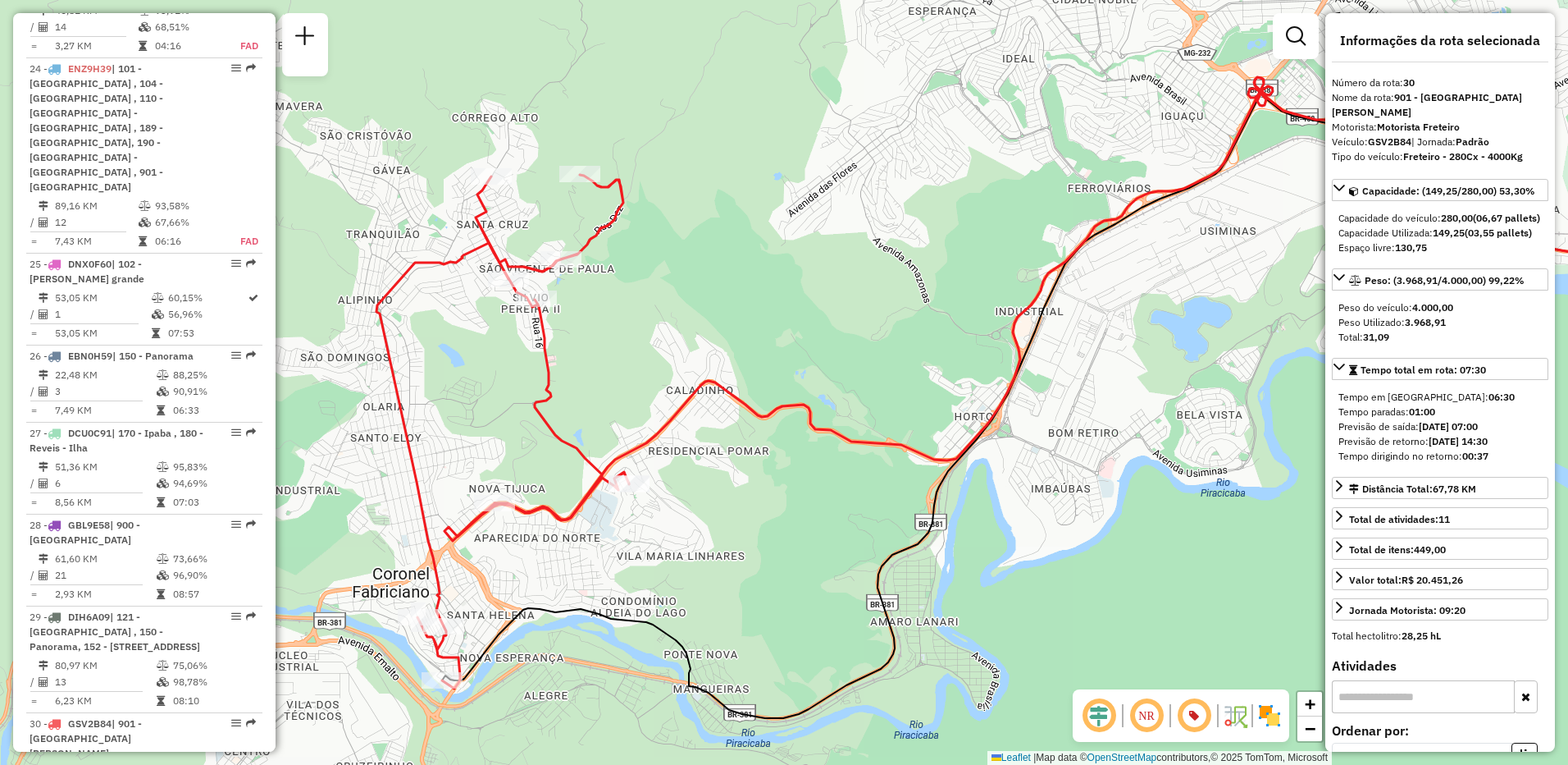
drag, startPoint x: 469, startPoint y: 492, endPoint x: 780, endPoint y: 507, distance: 311.4
click at [780, 507] on div "Janela de atendimento Grade de atendimento Capacidade Transportadoras Veículos …" at bounding box center [784, 382] width 1568 height 765
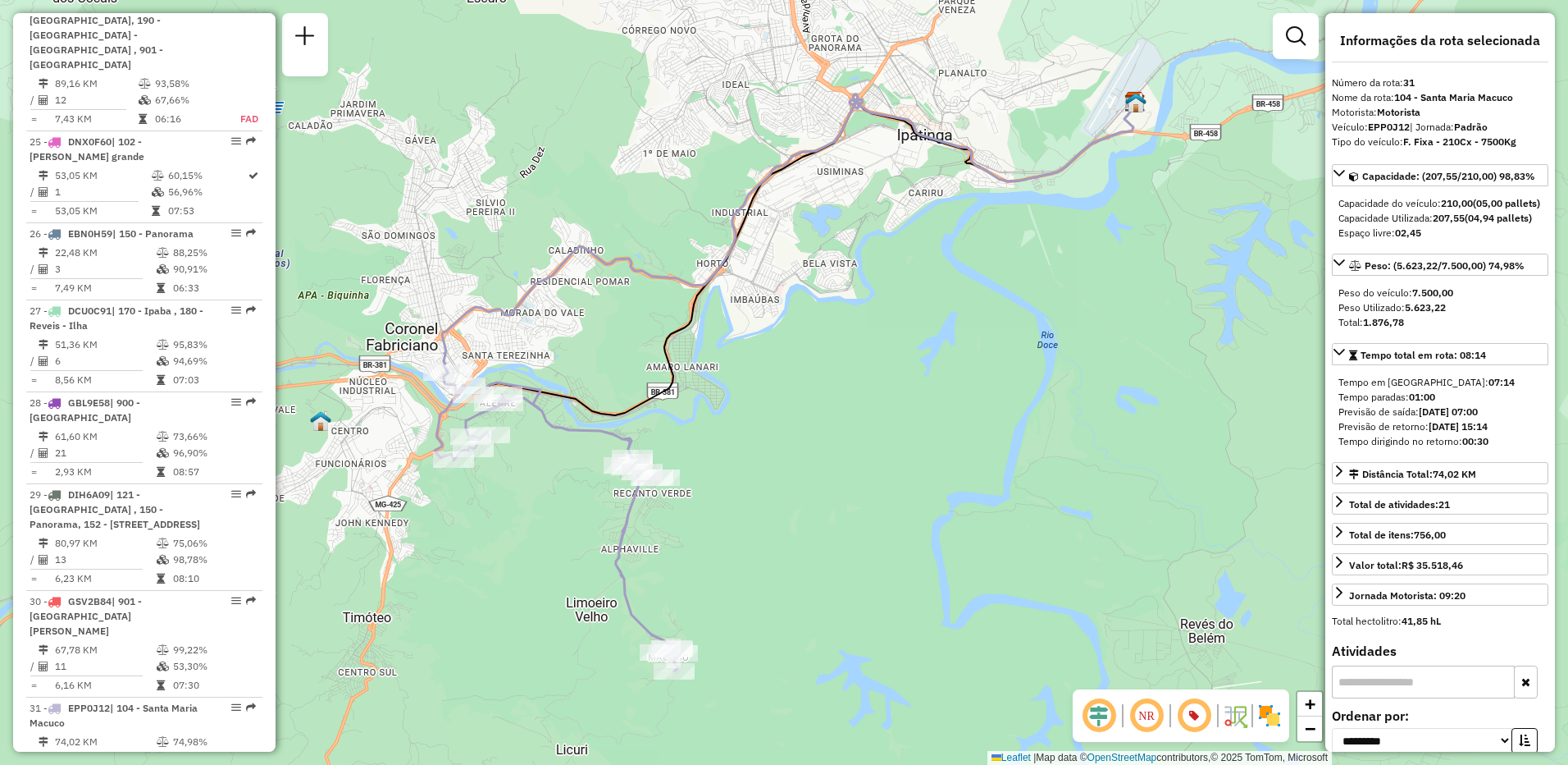
scroll to position [3192, 0]
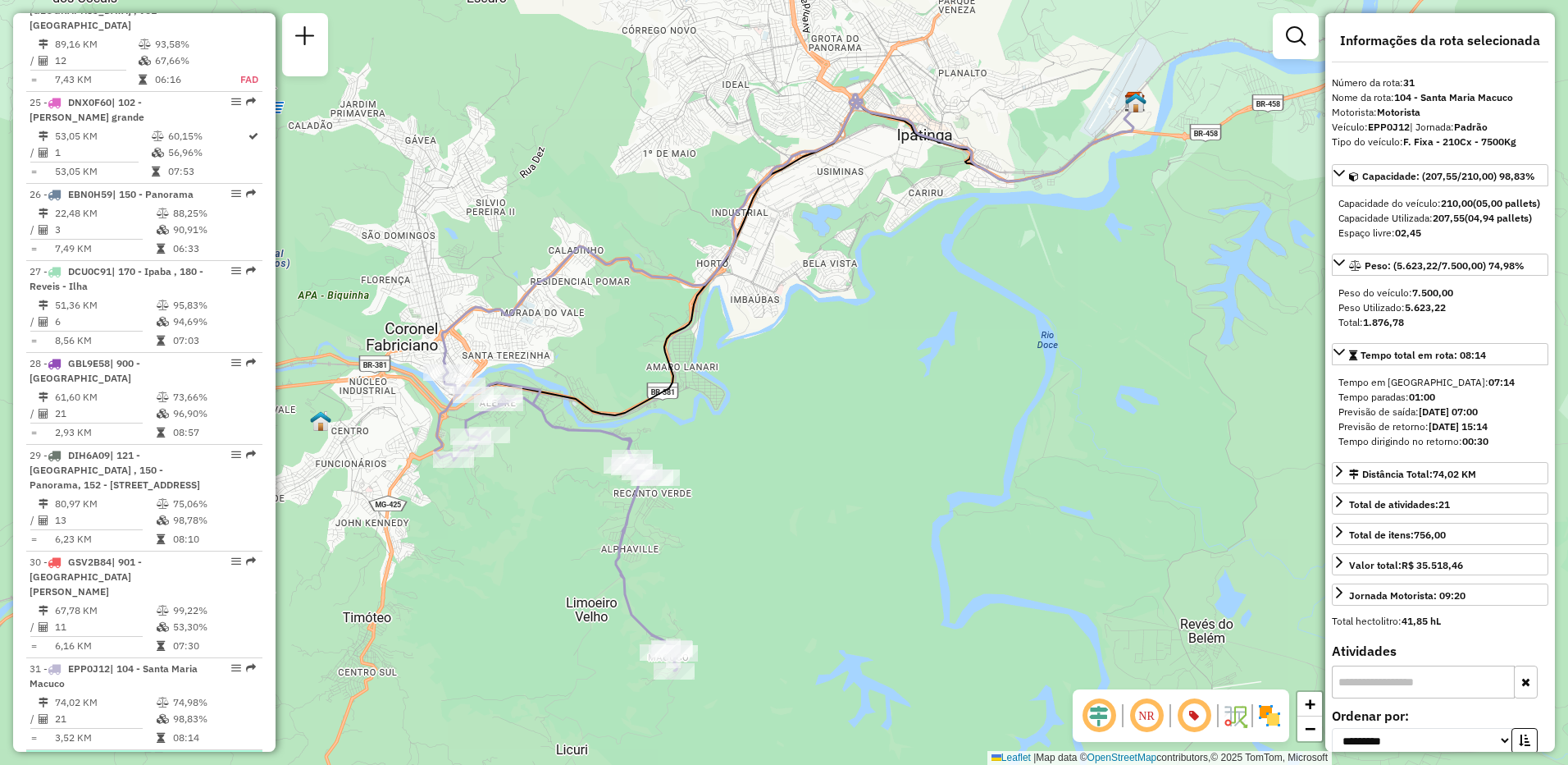
click at [176, 753] on div "32 - LMI7D70 | 122 - Bom Jardim Esperança" at bounding box center [116, 768] width 174 height 29
